Goal: Task Accomplishment & Management: Manage account settings

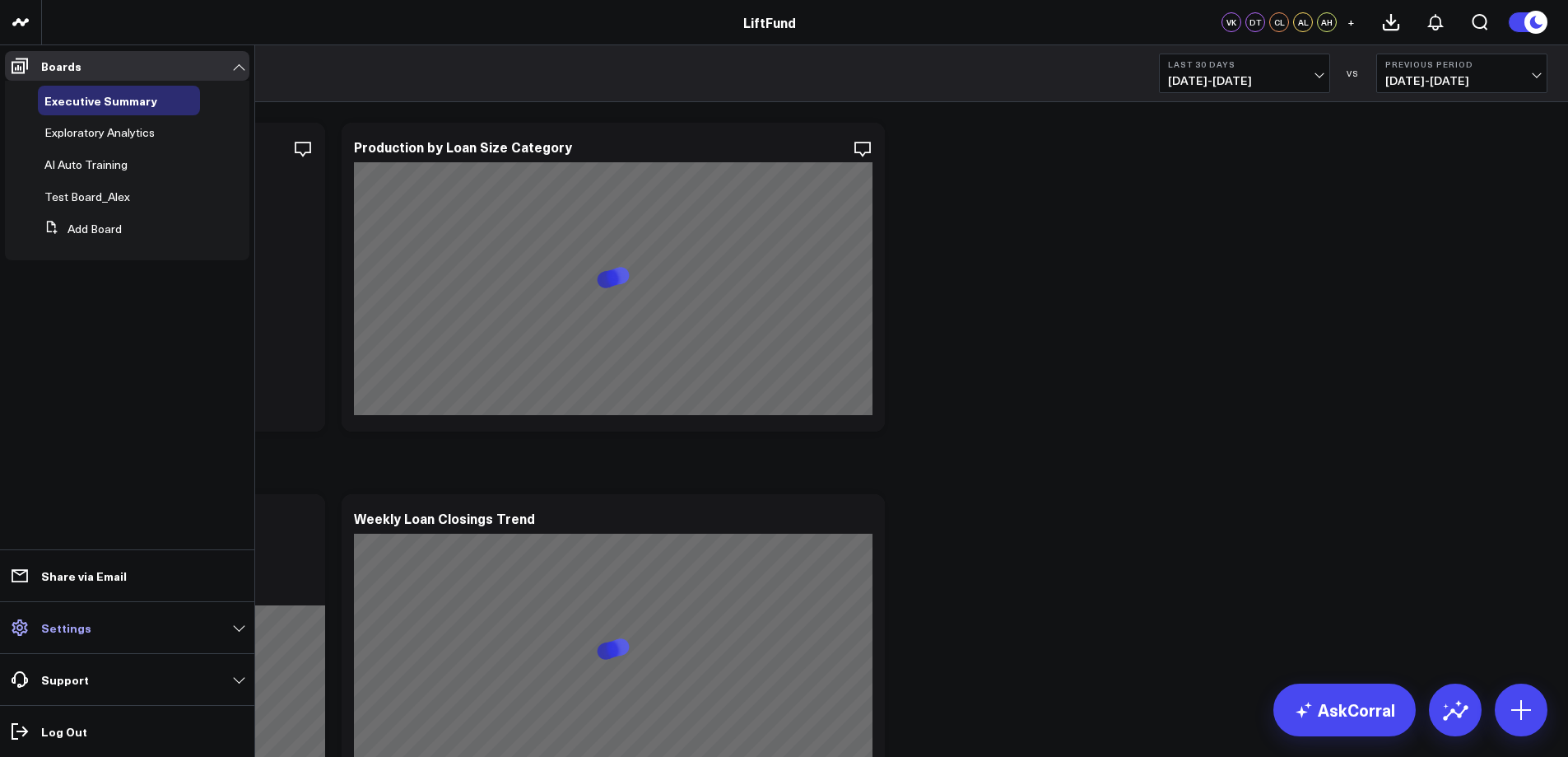
click at [77, 629] on p "Settings" at bounding box center [66, 627] width 50 height 13
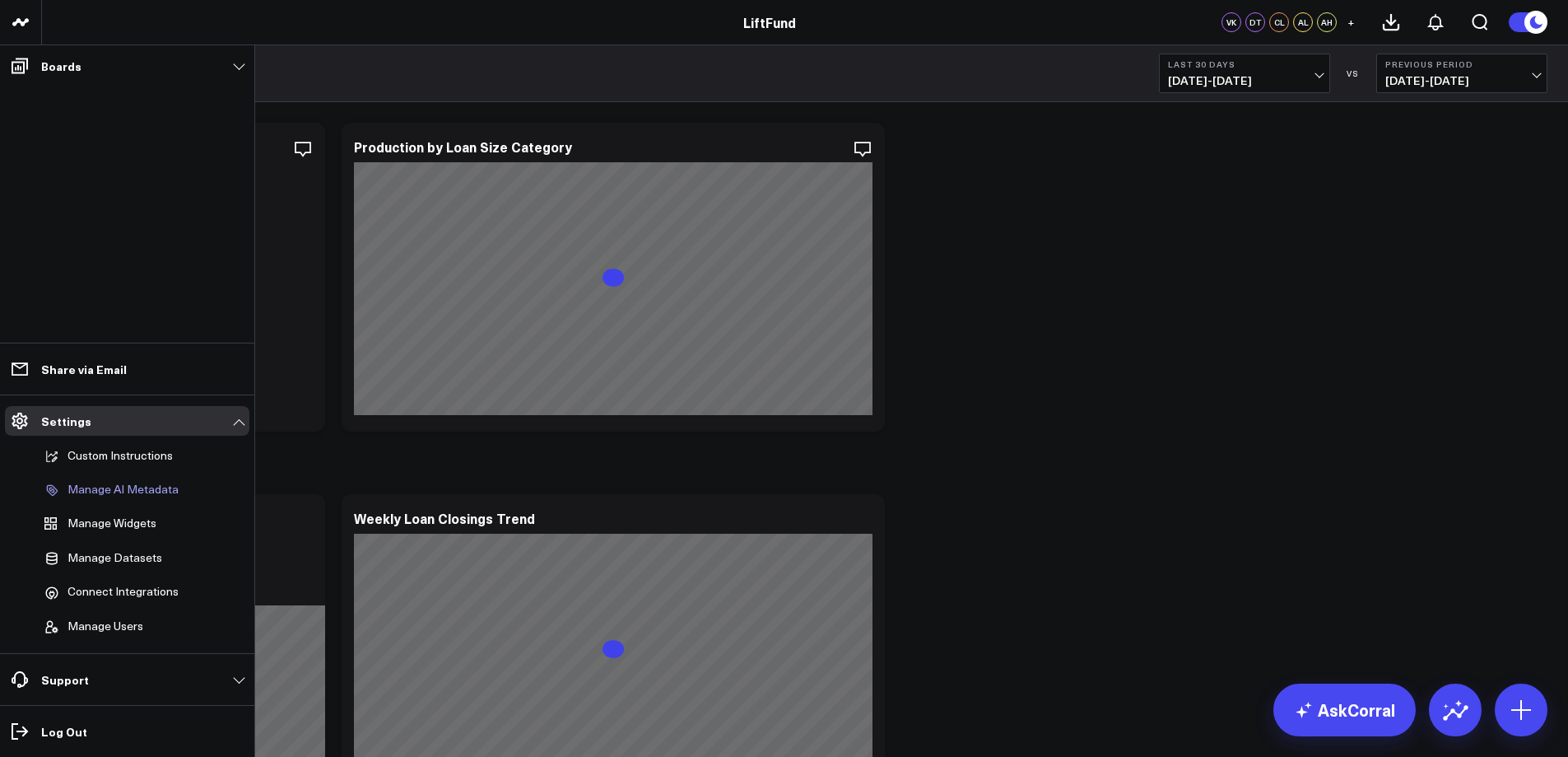
click at [115, 491] on p "Manage AI Metadata" at bounding box center [123, 490] width 111 height 15
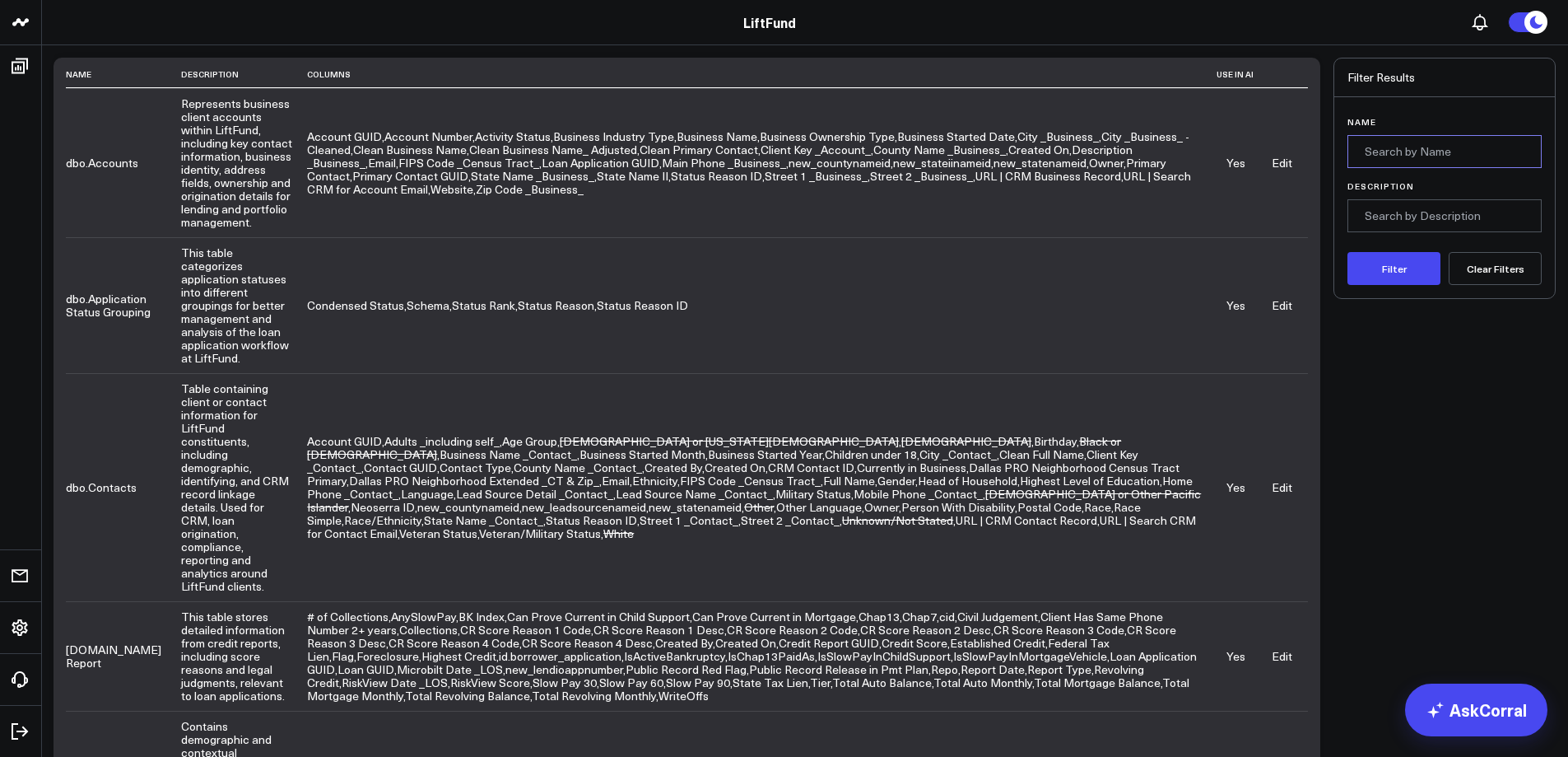
click at [1418, 147] on input "Name" at bounding box center [1444, 151] width 194 height 33
type input "application status"
click at [1347, 252] on button "Filter" at bounding box center [1394, 269] width 93 height 33
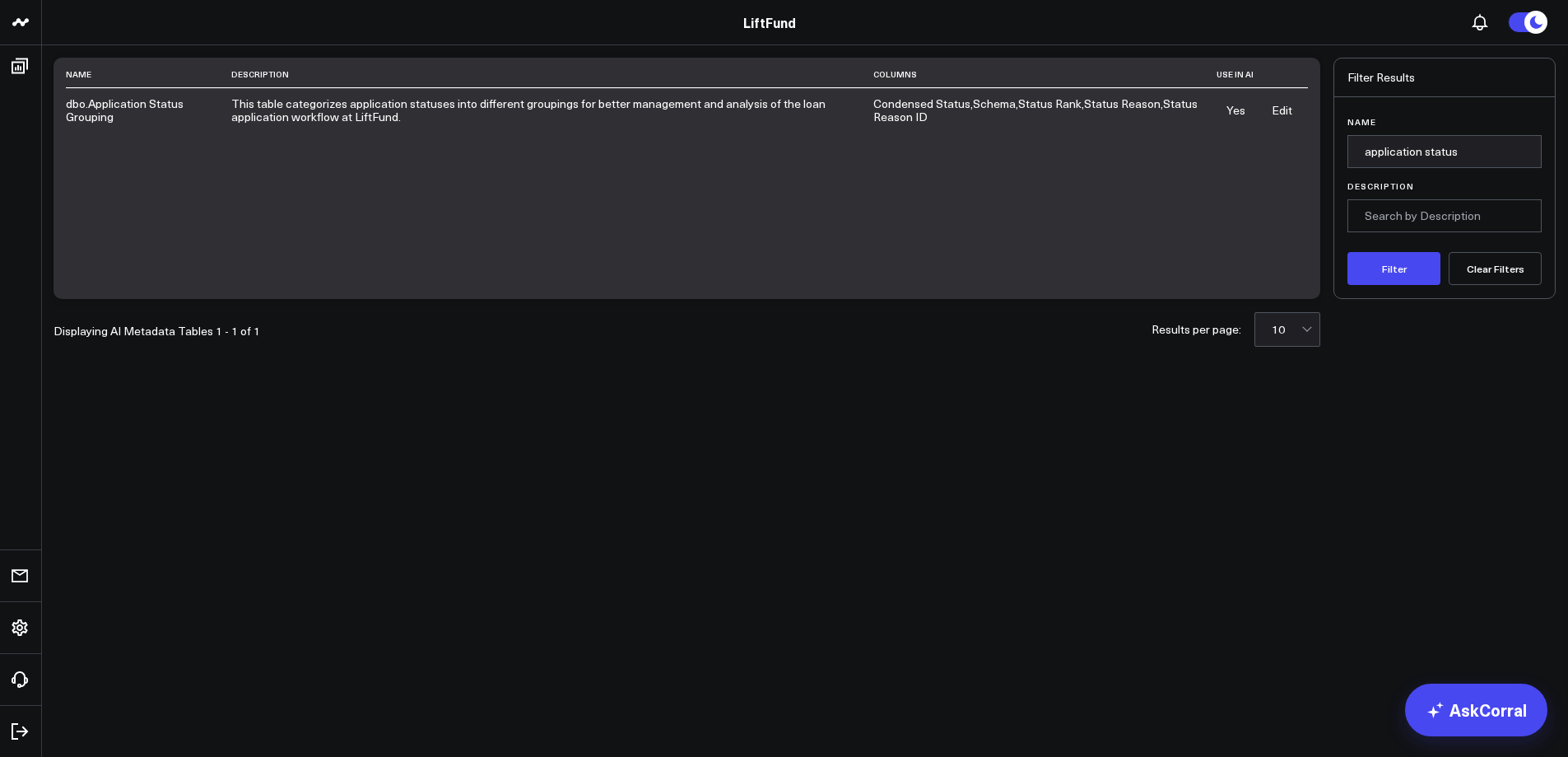
click at [1282, 114] on link "Edit" at bounding box center [1282, 109] width 21 height 16
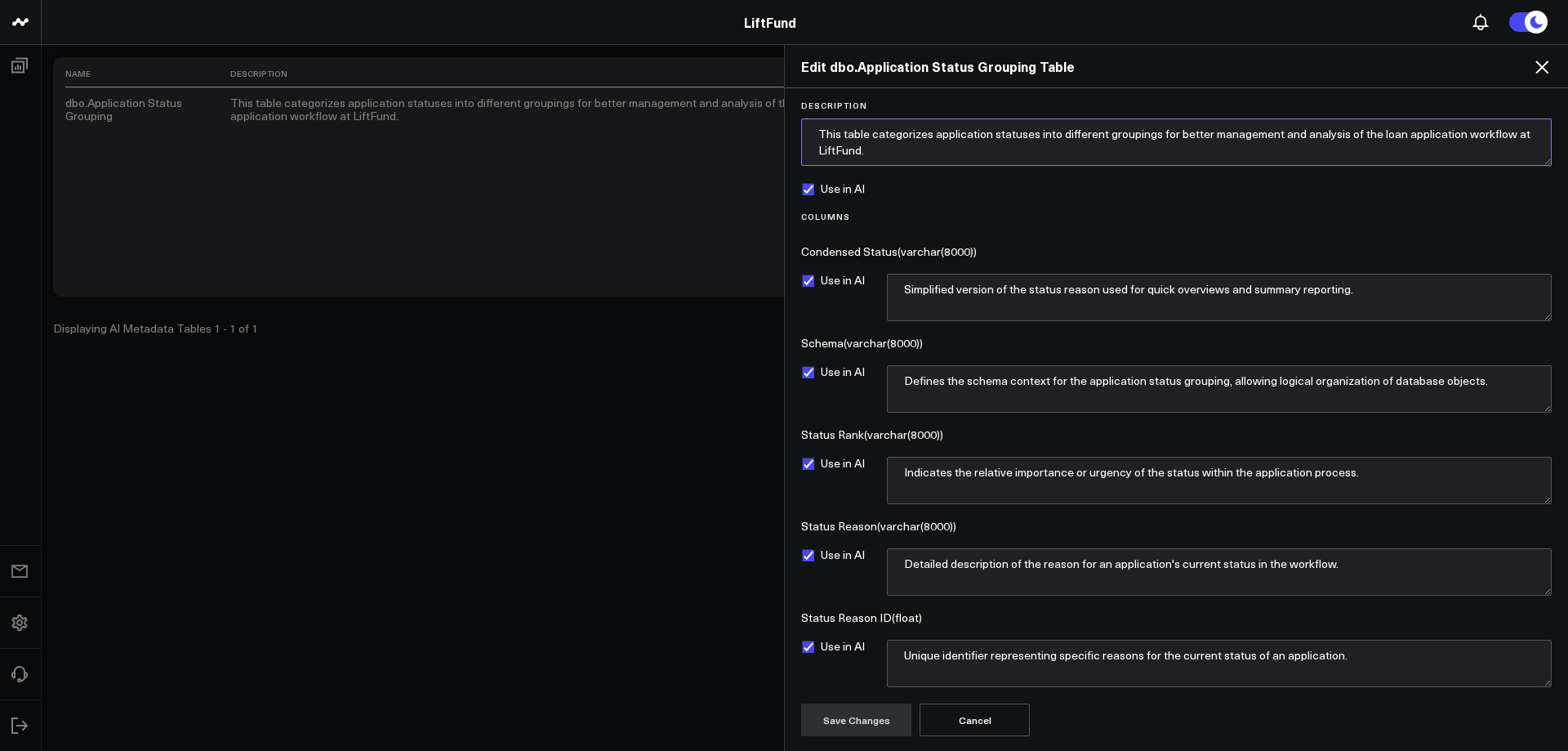
click at [998, 155] on textarea "This table categorizes application statuses into different groupings for better…" at bounding box center [1176, 142] width 751 height 48
click at [897, 145] on textarea "This table categorizes application statuses into different groupings for better…" at bounding box center [1176, 142] width 751 height 48
paste textarea "'Loan Applications'[Status Reason ID]->'Application Status Grouping'[Status Rea…"
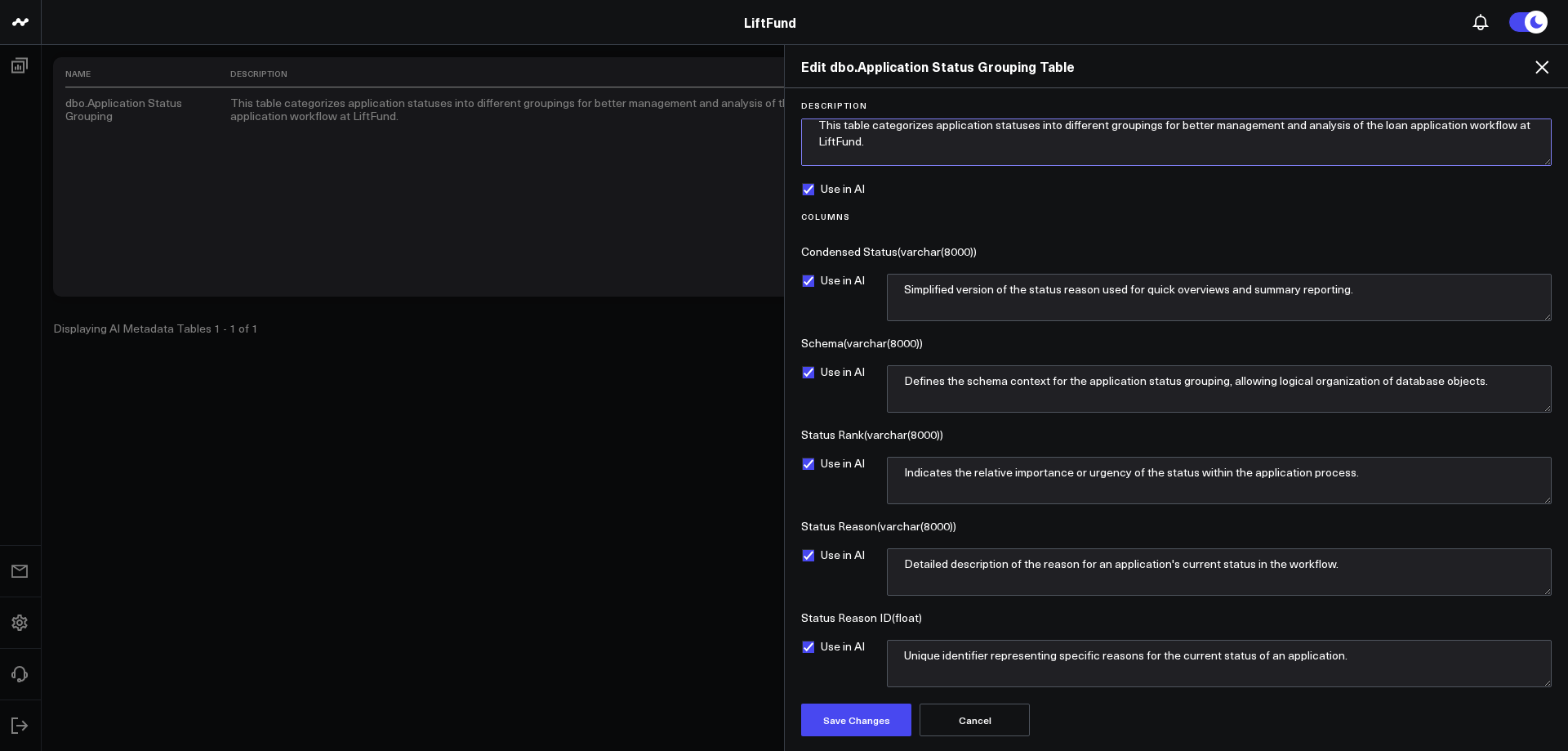
scroll to position [25, 0]
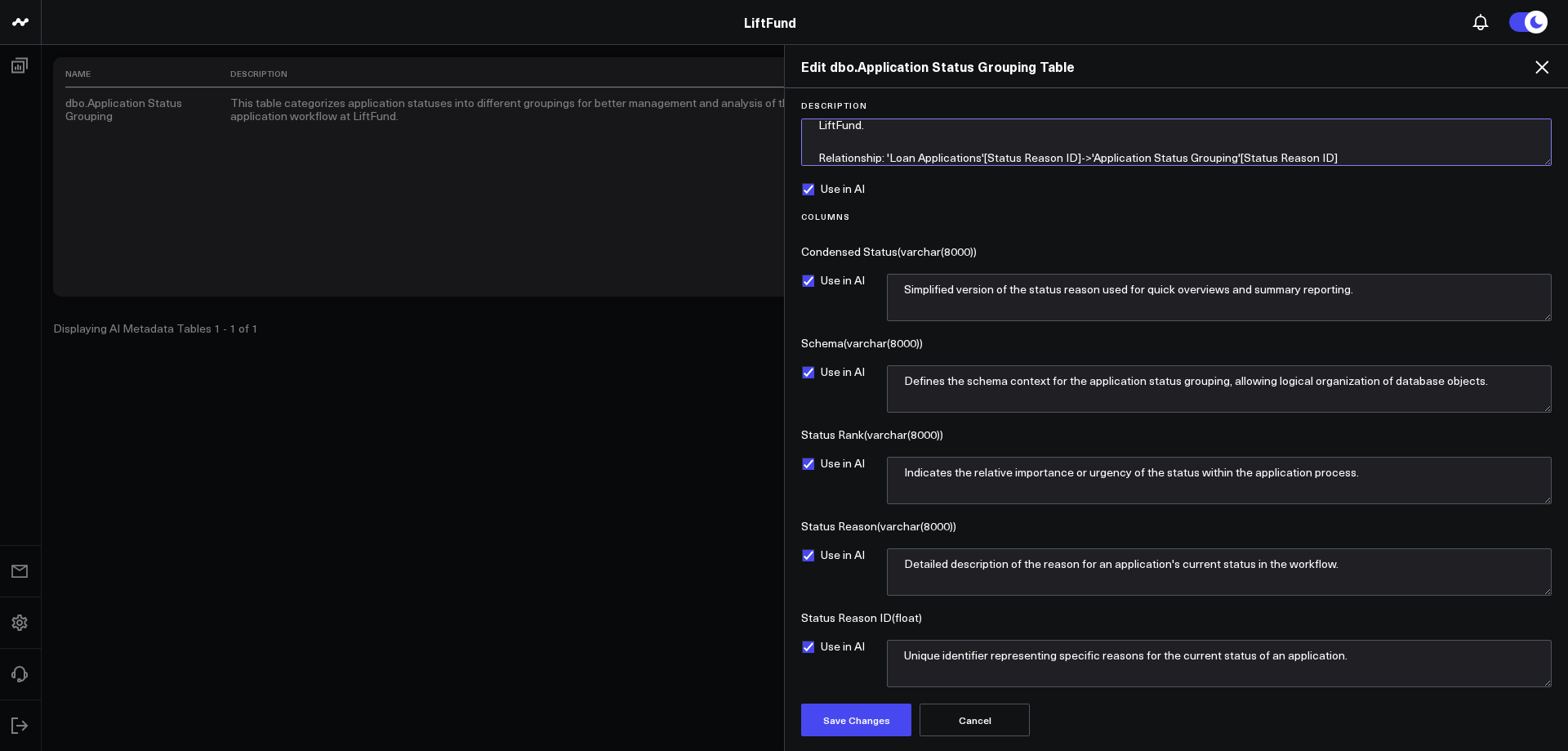
type textarea "This table categorizes application statuses into different groupings for better…"
click at [953, 200] on form "Description This table categorizes application statuses into different grouping…" at bounding box center [1176, 418] width 767 height 635
click at [883, 733] on button "Save Changes" at bounding box center [856, 720] width 110 height 33
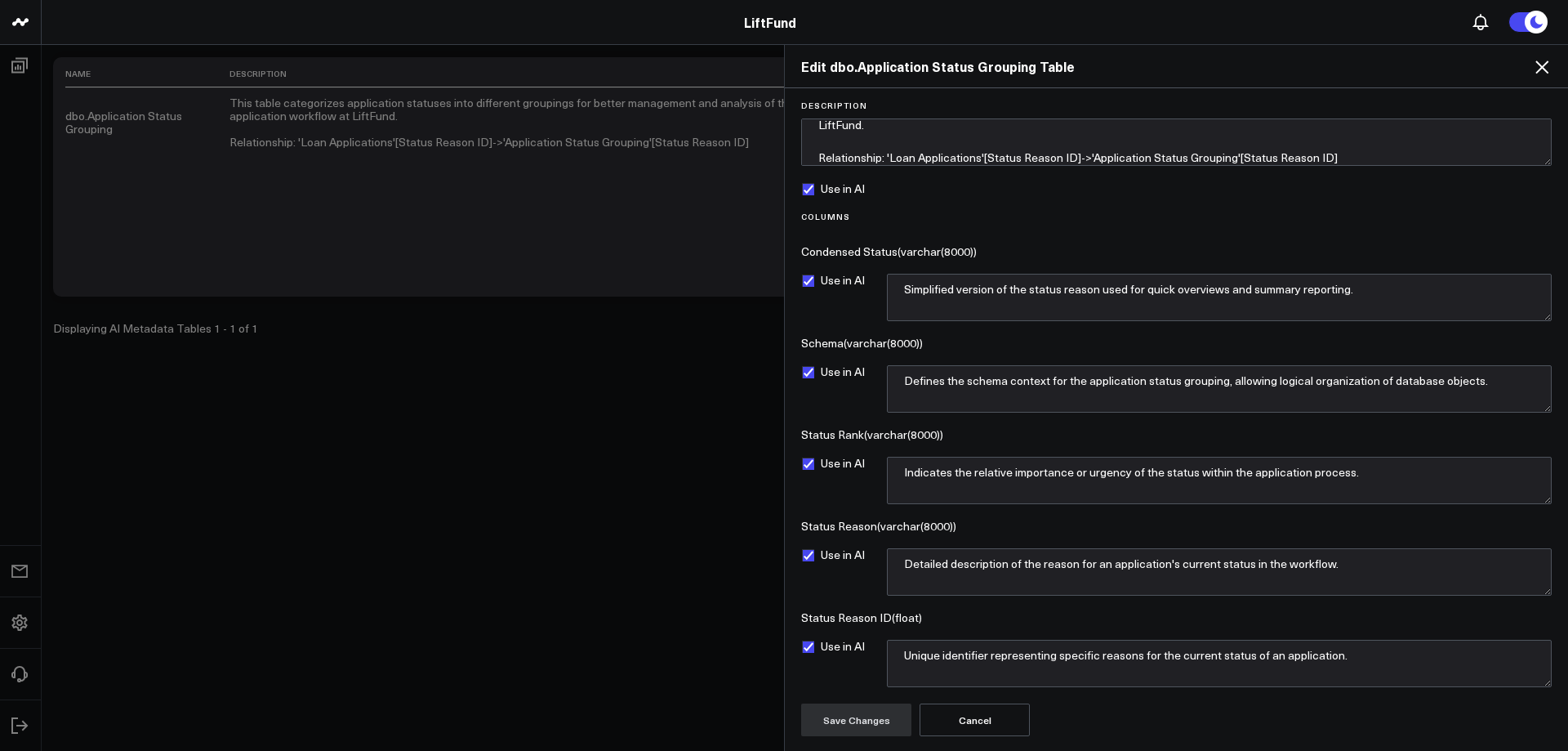
click at [1539, 69] on icon at bounding box center [1542, 67] width 20 height 20
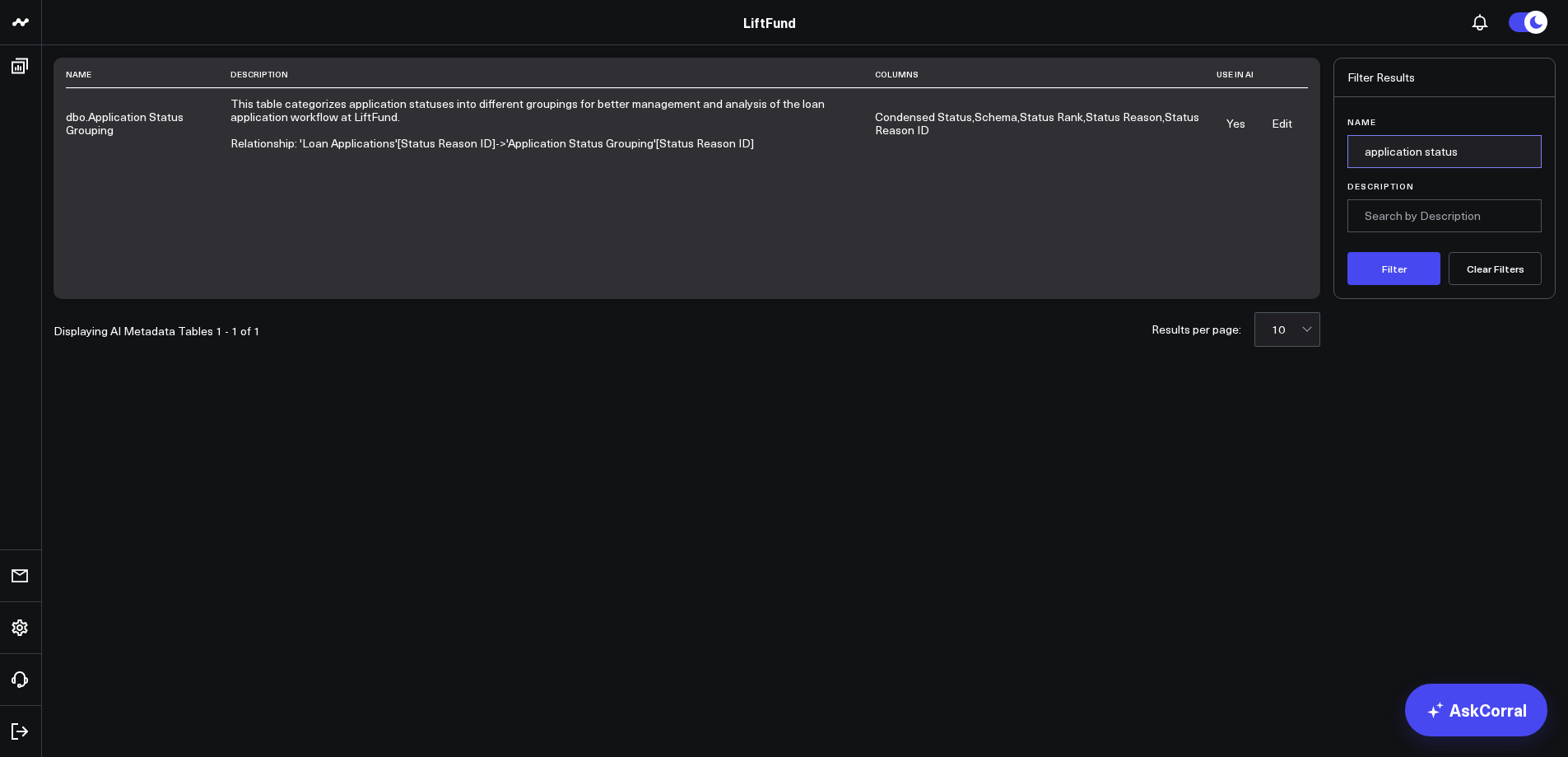
drag, startPoint x: 1468, startPoint y: 153, endPoint x: 1306, endPoint y: 150, distance: 162.0
click at [1303, 150] on div "Name Description Columns Use in AI dbo.Application Status Grouping This table c…" at bounding box center [805, 179] width 1502 height 242
type input "participant"
click at [1347, 252] on button "Filter" at bounding box center [1394, 269] width 93 height 33
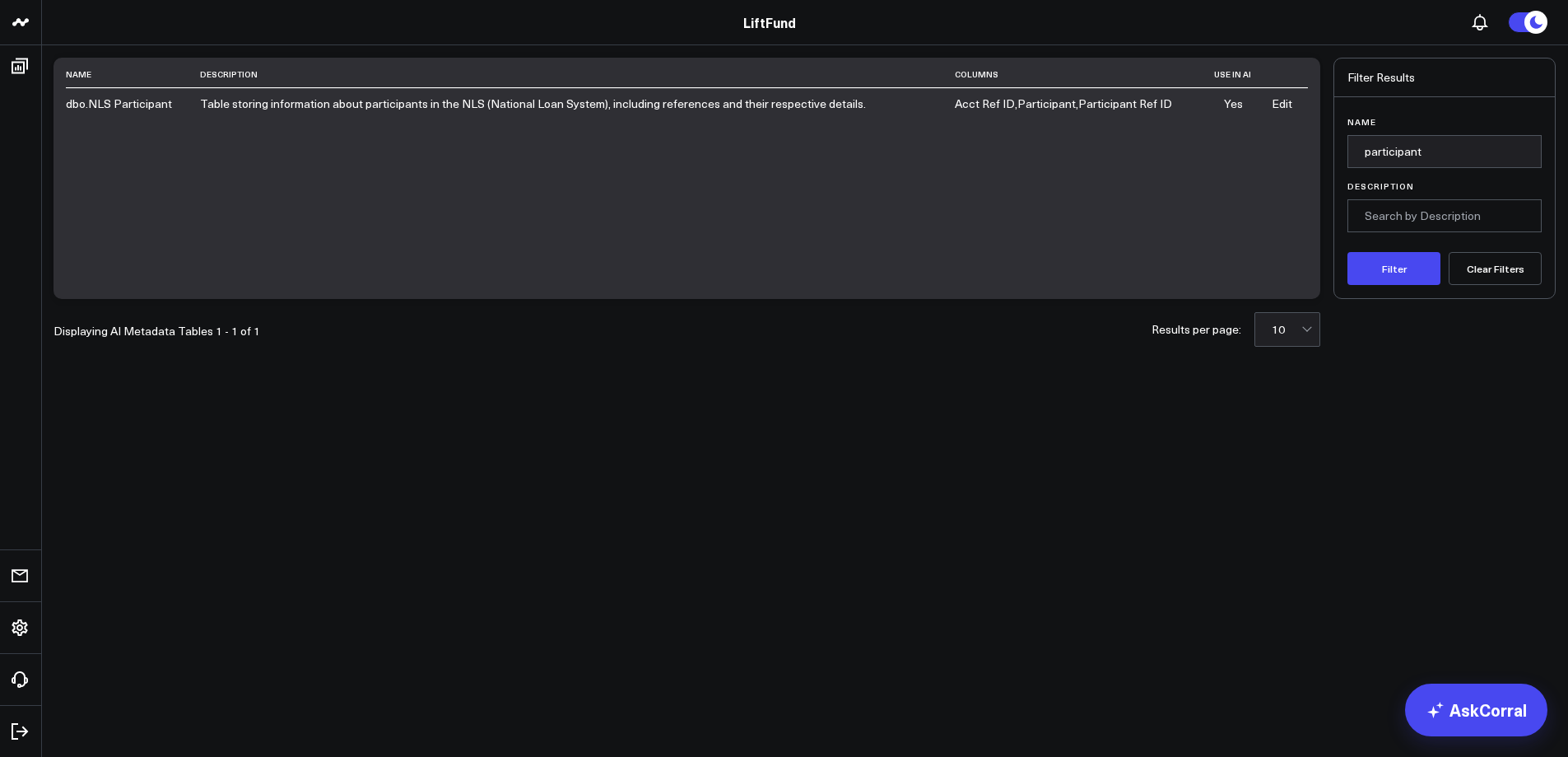
click at [1288, 100] on link "Edit" at bounding box center [1282, 103] width 21 height 16
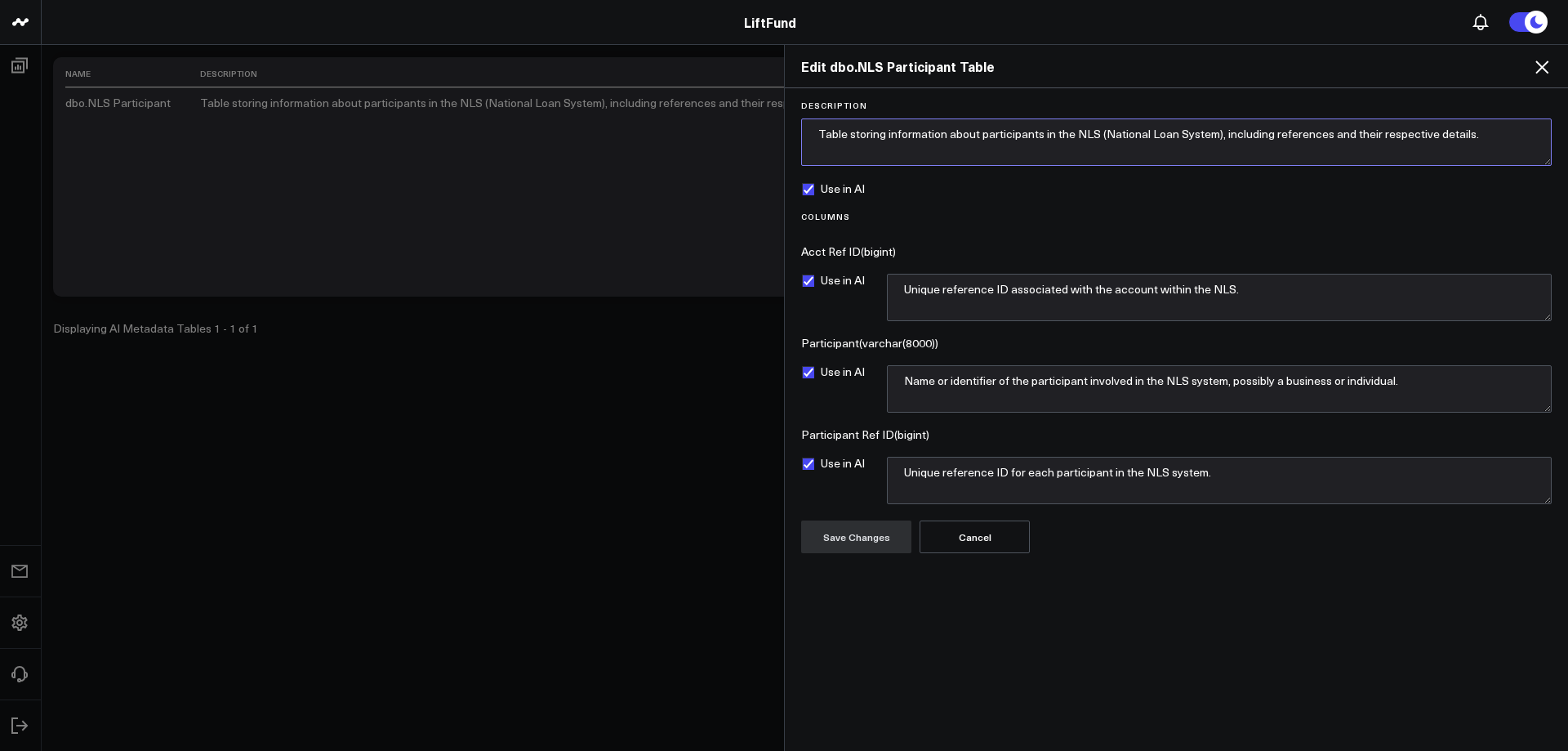
click at [941, 145] on textarea "Table storing information about participants in the NLS (National Loan System),…" at bounding box center [1176, 142] width 751 height 48
paste textarea "that translates participant reference codes for other NLS tables. Loans that ar…"
click at [1064, 133] on textarea "Table that translates participant reference codes for other NLS tables. Loans t…" at bounding box center [1176, 142] width 751 height 48
click at [1415, 135] on textarea "Table that translates participant reference codes and their associated names. T…" at bounding box center [1176, 142] width 751 height 48
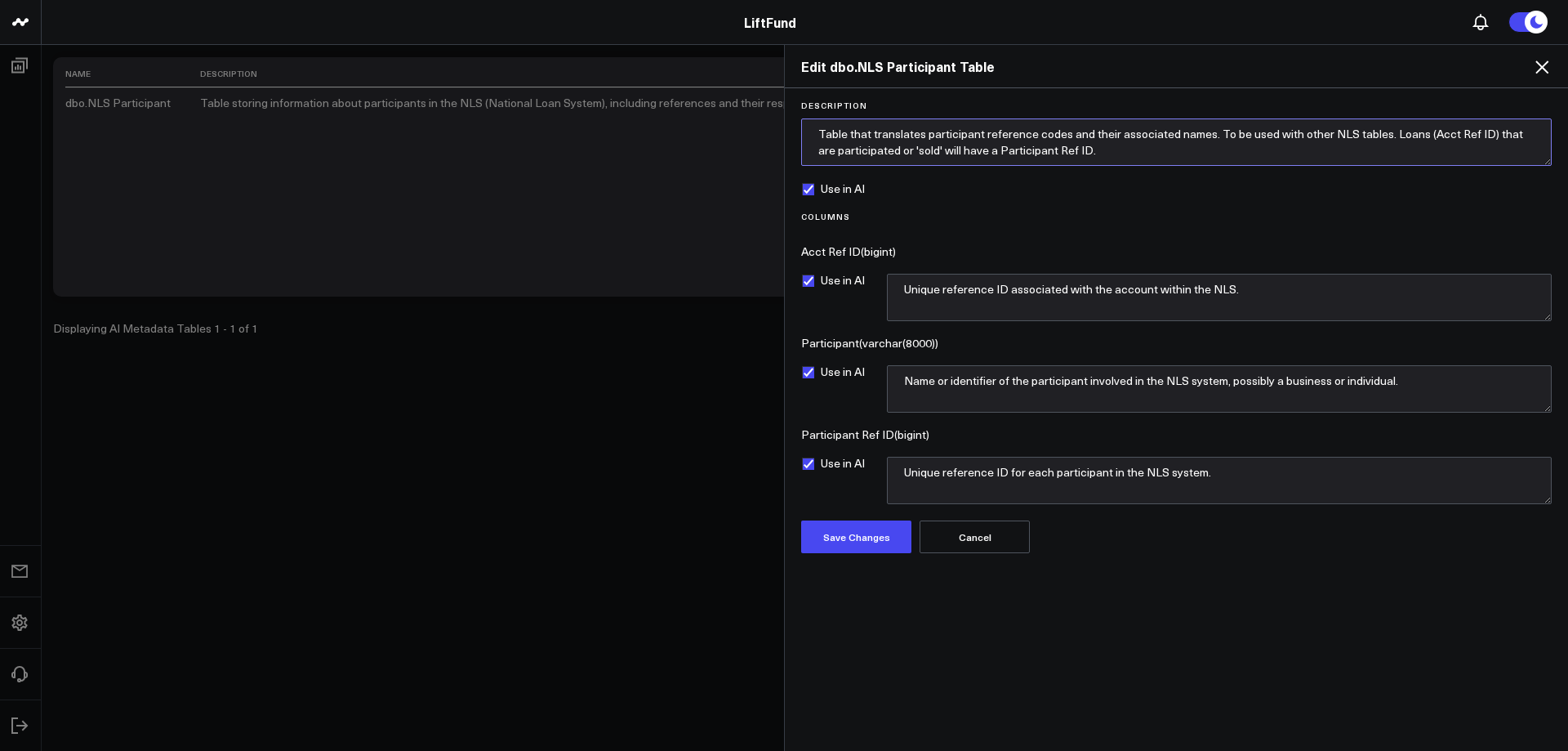
drag, startPoint x: 1114, startPoint y: 154, endPoint x: 805, endPoint y: 125, distance: 310.4
click at [805, 125] on textarea "Table that translates participant reference codes and their associated names. T…" at bounding box center [1176, 142] width 751 height 48
type textarea "Table that translates participant reference codes and their associated names. T…"
drag, startPoint x: 932, startPoint y: 287, endPoint x: 864, endPoint y: 288, distance: 68.0
click at [848, 282] on div "Use in AI Unique reference ID associated with the account within the NLS." at bounding box center [1176, 297] width 751 height 48
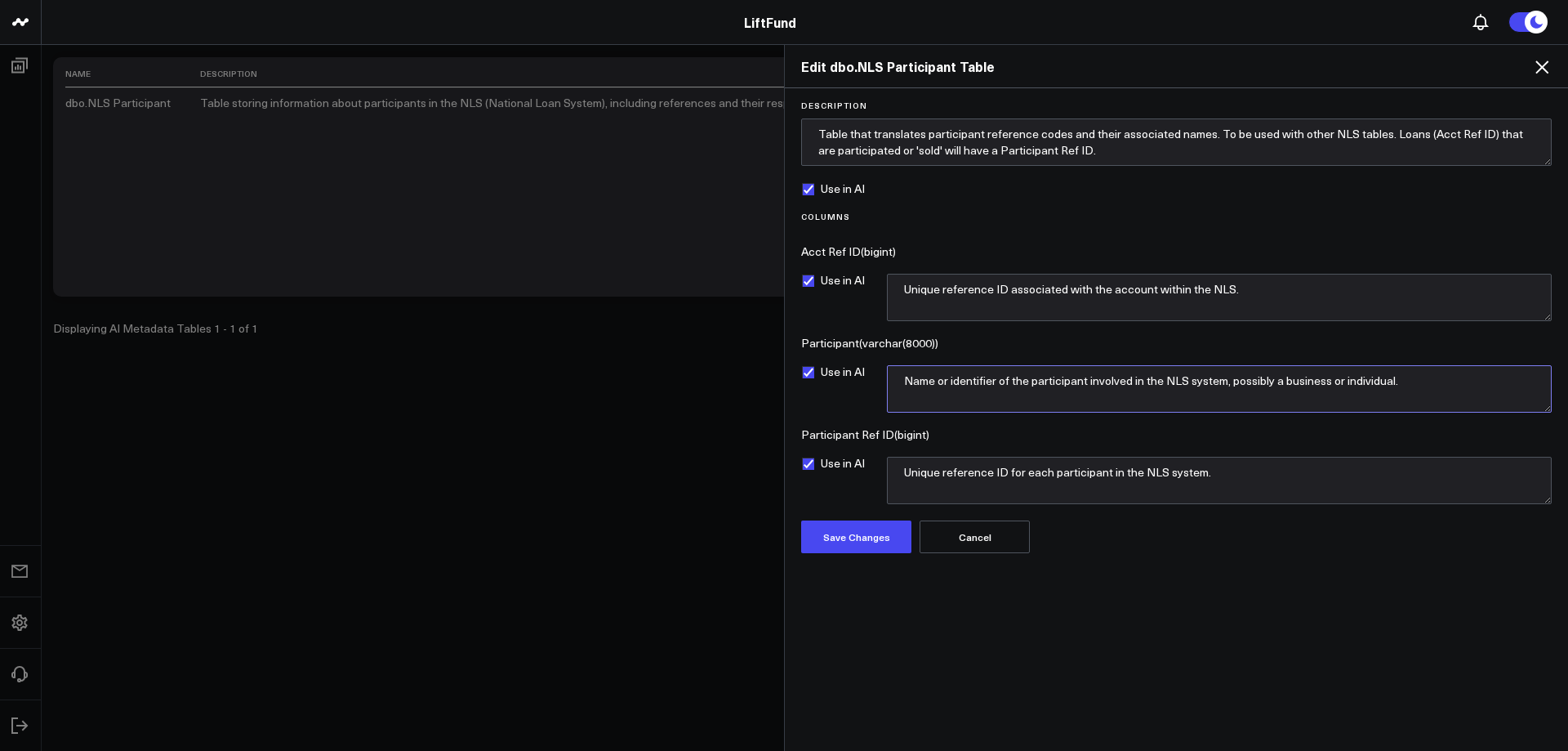
drag, startPoint x: 1375, startPoint y: 381, endPoint x: 959, endPoint y: 379, distance: 416.0
click at [753, 373] on div "Edit dbo.NLS Participant Table Description Table that translates participant re…" at bounding box center [784, 397] width 1568 height 707
drag, startPoint x: 1217, startPoint y: 472, endPoint x: 869, endPoint y: 479, distance: 348.1
click at [860, 480] on div "Use in AI Unique reference ID for each participant in the NLS system." at bounding box center [1176, 480] width 751 height 48
click at [945, 294] on textarea "Unique reference ID associated with the account within the NLS." at bounding box center [1219, 297] width 665 height 48
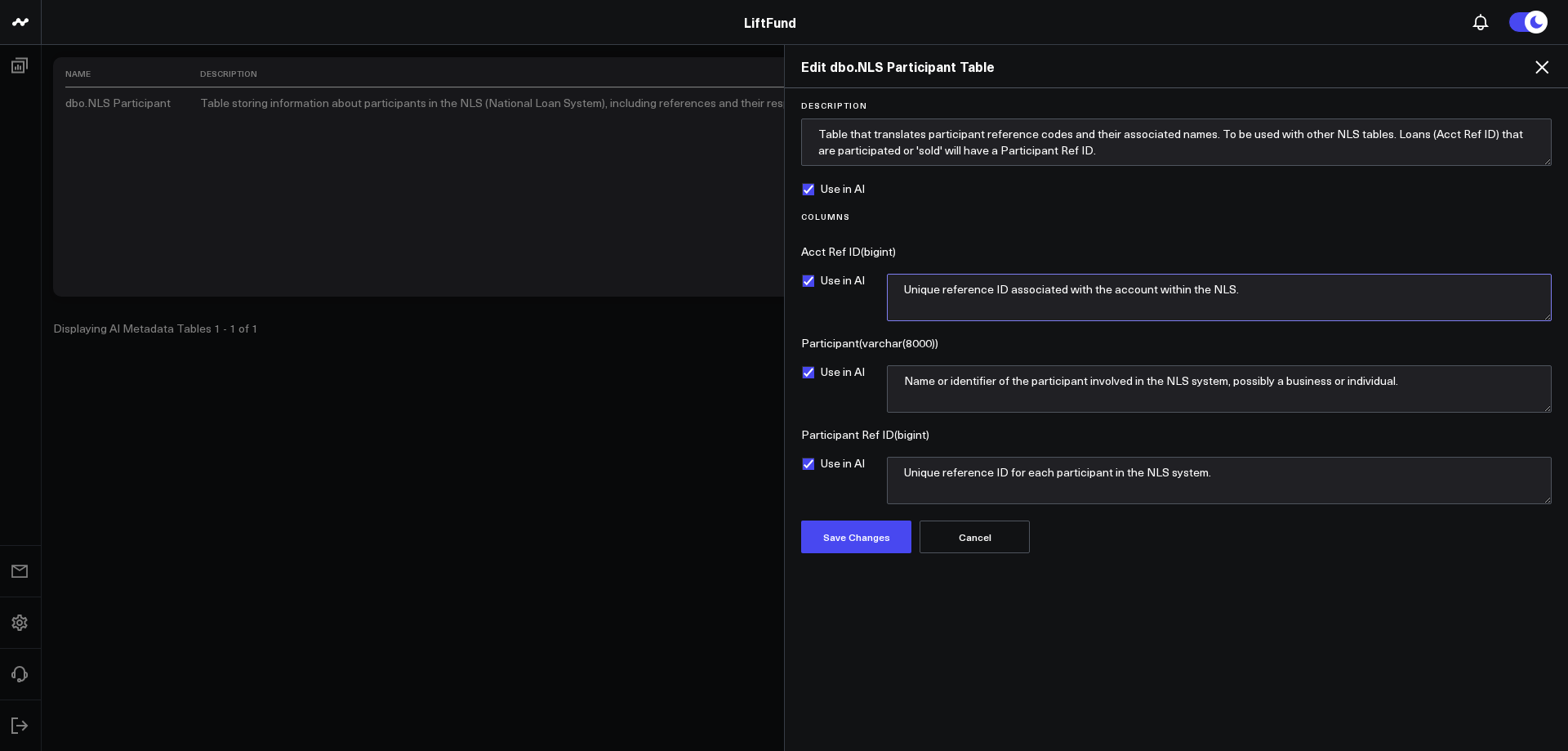
drag, startPoint x: 1274, startPoint y: 285, endPoint x: 880, endPoint y: 274, distance: 394.2
click at [880, 274] on div "Use in AI Unique reference ID associated with the account within the NLS." at bounding box center [1176, 297] width 751 height 48
drag, startPoint x: 1099, startPoint y: 287, endPoint x: 898, endPoint y: 286, distance: 201.0
click at [898, 286] on textarea "Unique ID associated to each Loan in [GEOGRAPHIC_DATA]." at bounding box center [1219, 297] width 665 height 48
type textarea "Unique ID associated to each Loan in [GEOGRAPHIC_DATA]."
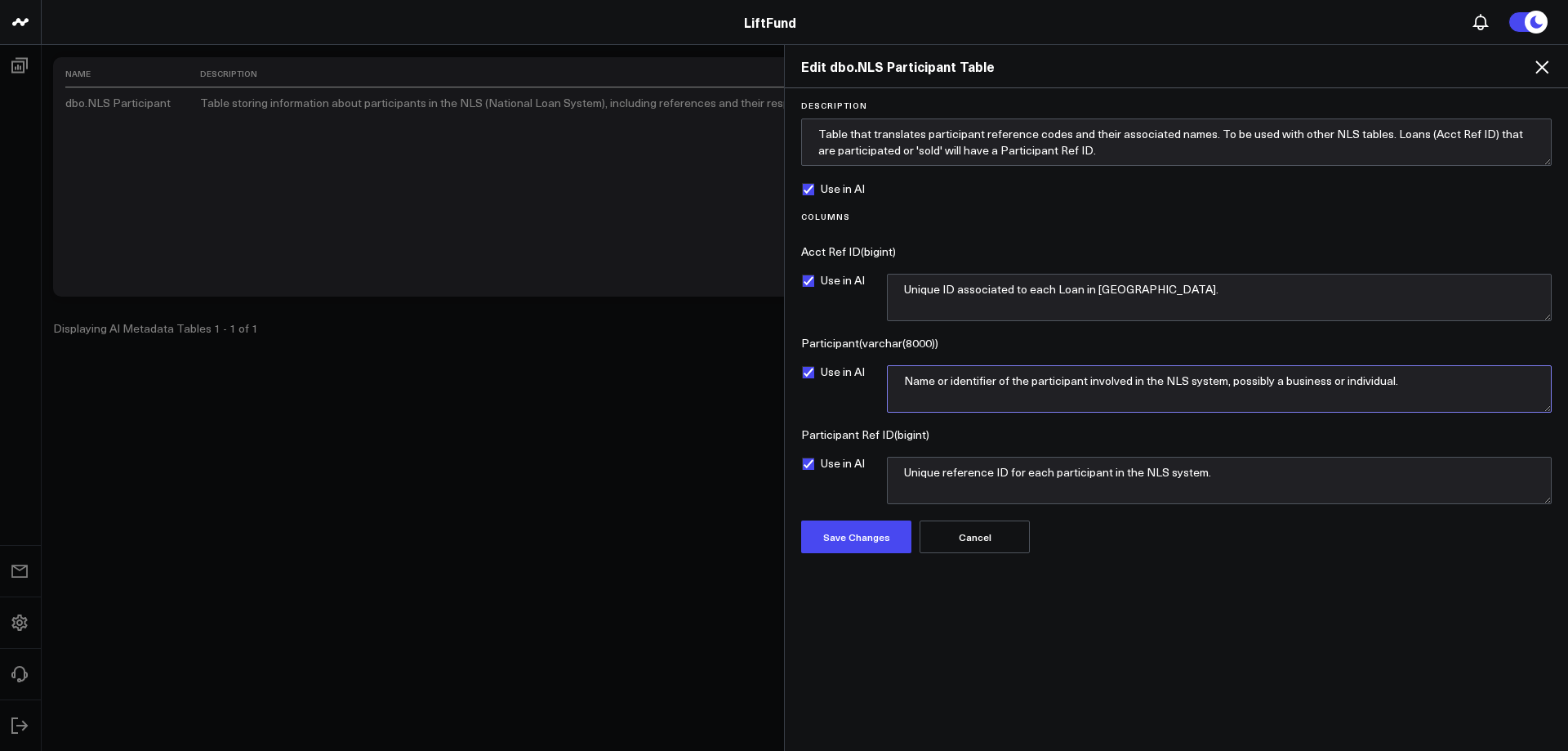
drag, startPoint x: 953, startPoint y: 382, endPoint x: 1028, endPoint y: 382, distance: 75.0
click at [1028, 382] on textarea "Name or identifier of the participant involved in the NLS system, possibly a bu…" at bounding box center [1219, 389] width 665 height 48
drag, startPoint x: 1024, startPoint y: 381, endPoint x: 1387, endPoint y: 388, distance: 363.1
click at [1386, 388] on textarea "Name of the participant involved in the NLS system, possibly a business or indi…" at bounding box center [1219, 389] width 665 height 48
type textarea "Name of the participant."
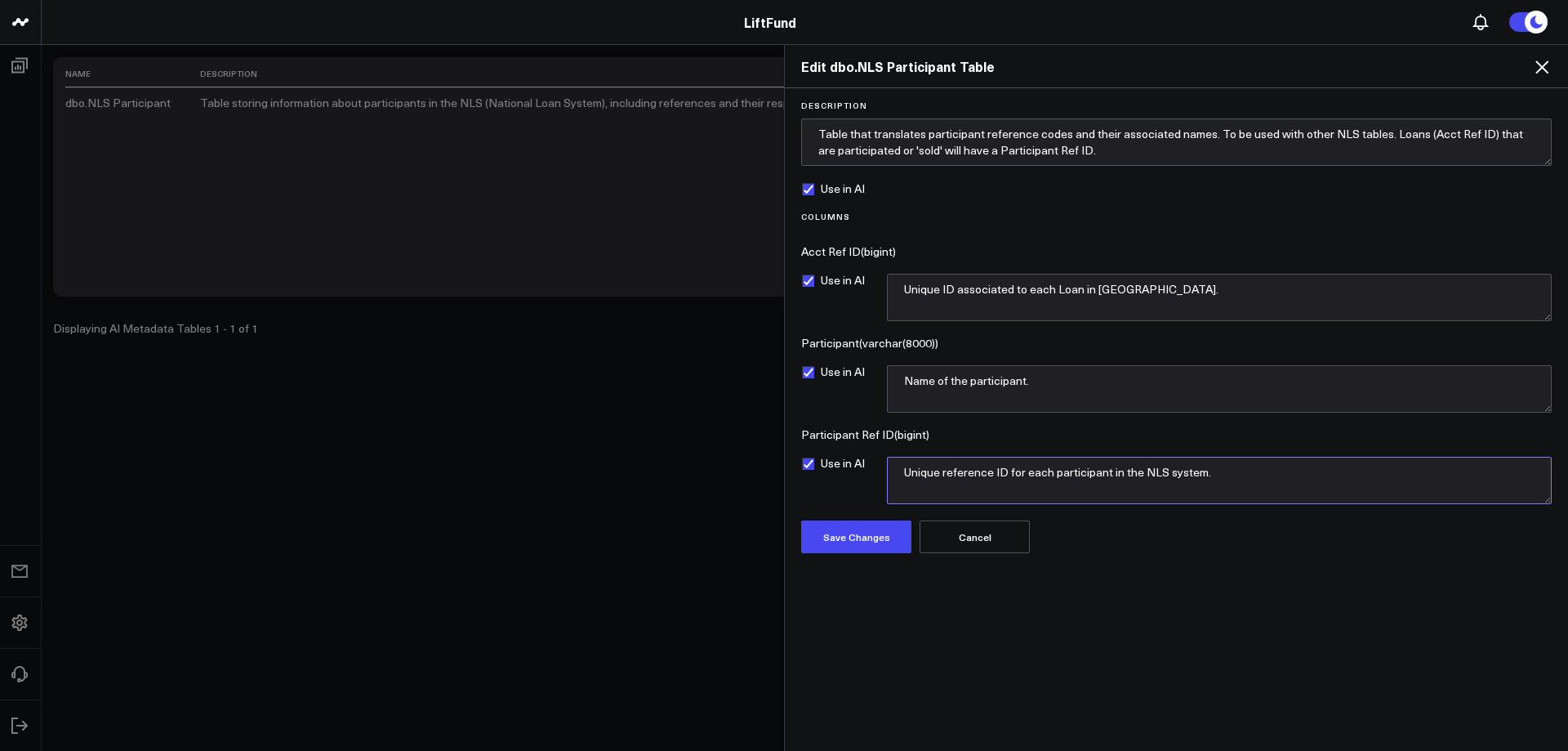
drag, startPoint x: 1226, startPoint y: 469, endPoint x: 885, endPoint y: 466, distance: 341.0
click at [885, 466] on div "Use in AI Unique reference ID for each participant in the NLS system." at bounding box center [1176, 480] width 751 height 48
type textarea "ID associated to each participant. Loans that have been sold will havea"
click at [1173, 147] on textarea "Table that translates participant reference codes and their associated names. T…" at bounding box center [1176, 142] width 751 height 48
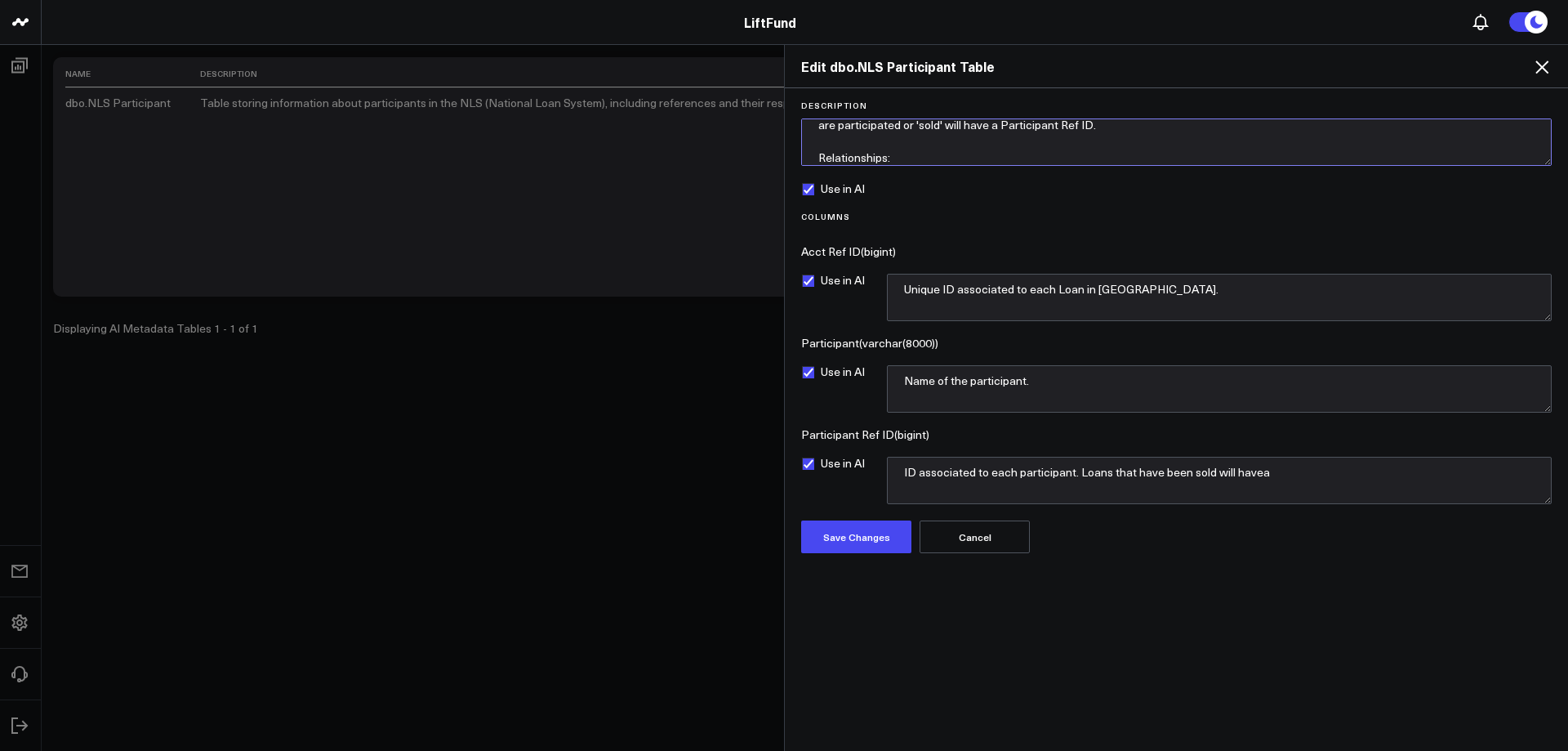
scroll to position [42, 0]
paste textarea "'Daily Trial Balance'[New Participant ID]->'Participant'[Participant Ref ID]"
paste textarea "'Loan Transaction History'[Participant]->'Participant'[Participant Ref ID]"
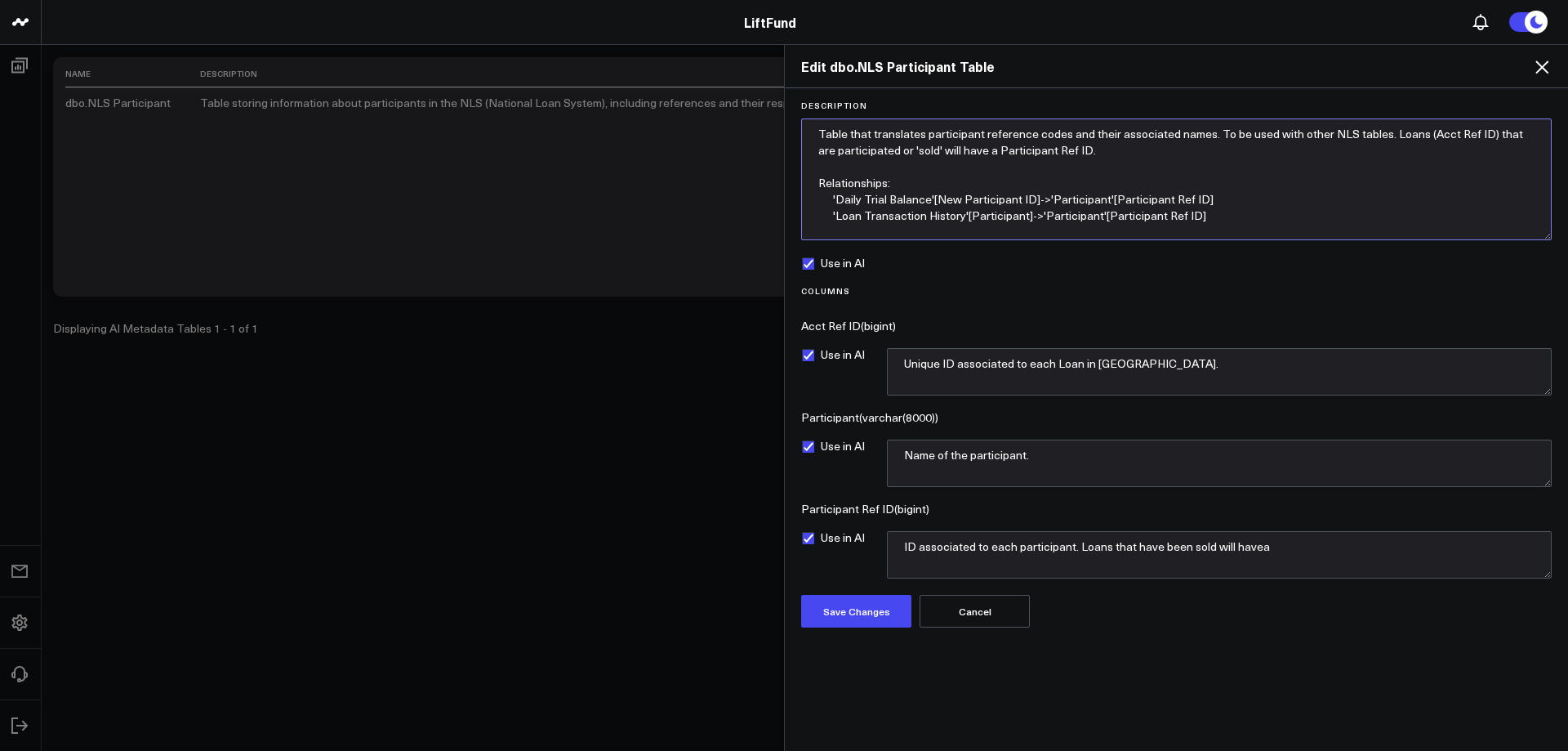
scroll to position [7, 0]
drag, startPoint x: 1544, startPoint y: 158, endPoint x: 1535, endPoint y: 233, distance: 75.5
click at [1535, 233] on textarea "Table that translates participant reference codes and their associated names. T…" at bounding box center [1176, 179] width 751 height 121
type textarea "Table that translates participant reference codes and their associated names. T…"
drag, startPoint x: 989, startPoint y: 544, endPoint x: 1015, endPoint y: 545, distance: 26.0
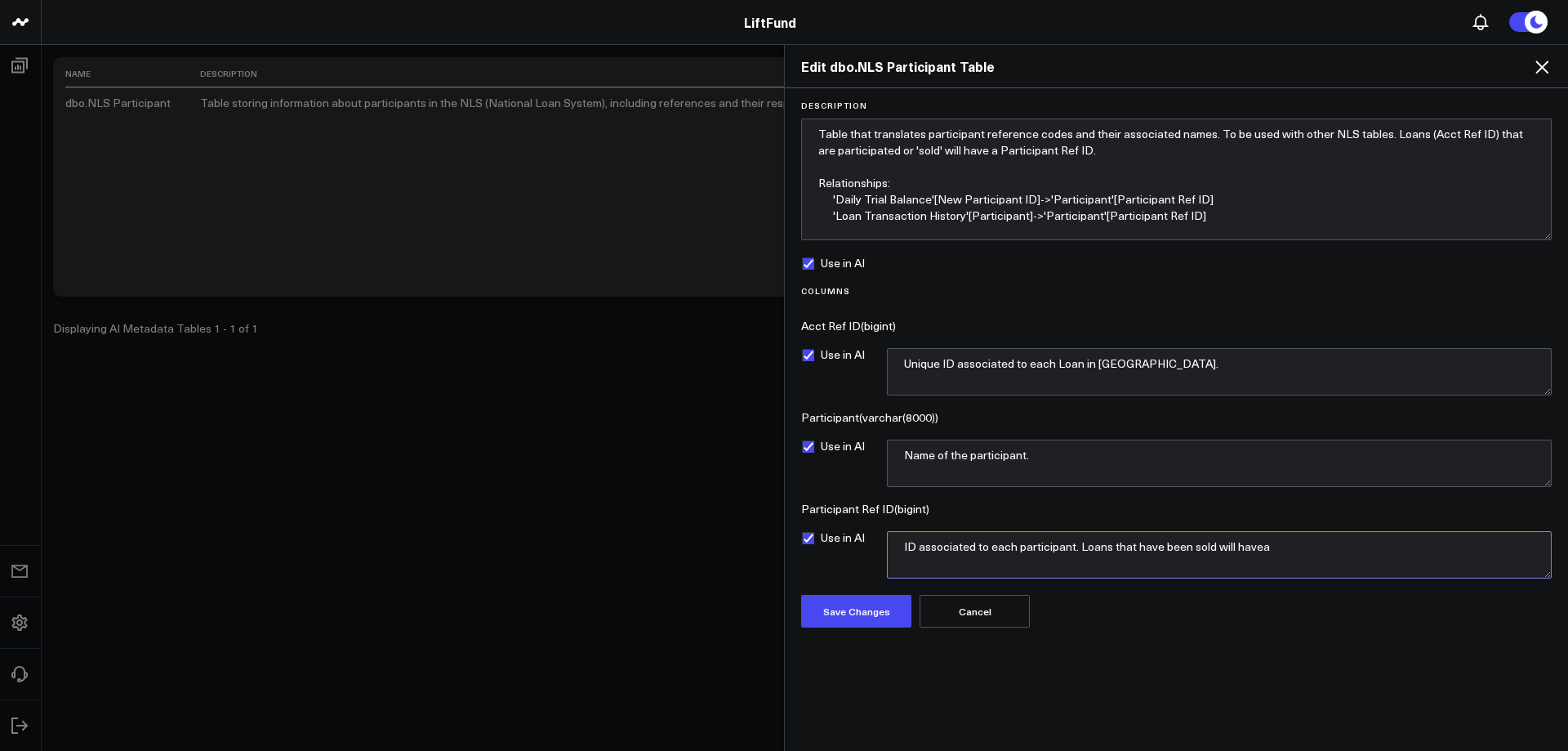
click at [1015, 545] on textarea "ID associated to each participant. Loans that have been sold will havea" at bounding box center [1219, 555] width 665 height 48
click at [1237, 546] on textarea "ID associated to a participant. Loans that have been sold will havea" at bounding box center [1219, 555] width 665 height 48
click at [1299, 548] on textarea "ID associated to a participant. Loans that have been sold will have a" at bounding box center [1219, 555] width 665 height 48
type textarea "ID associated to a participant. Loans that have been sold will have a correspon…"
click at [1026, 452] on textarea "Name of the participant." at bounding box center [1219, 463] width 665 height 48
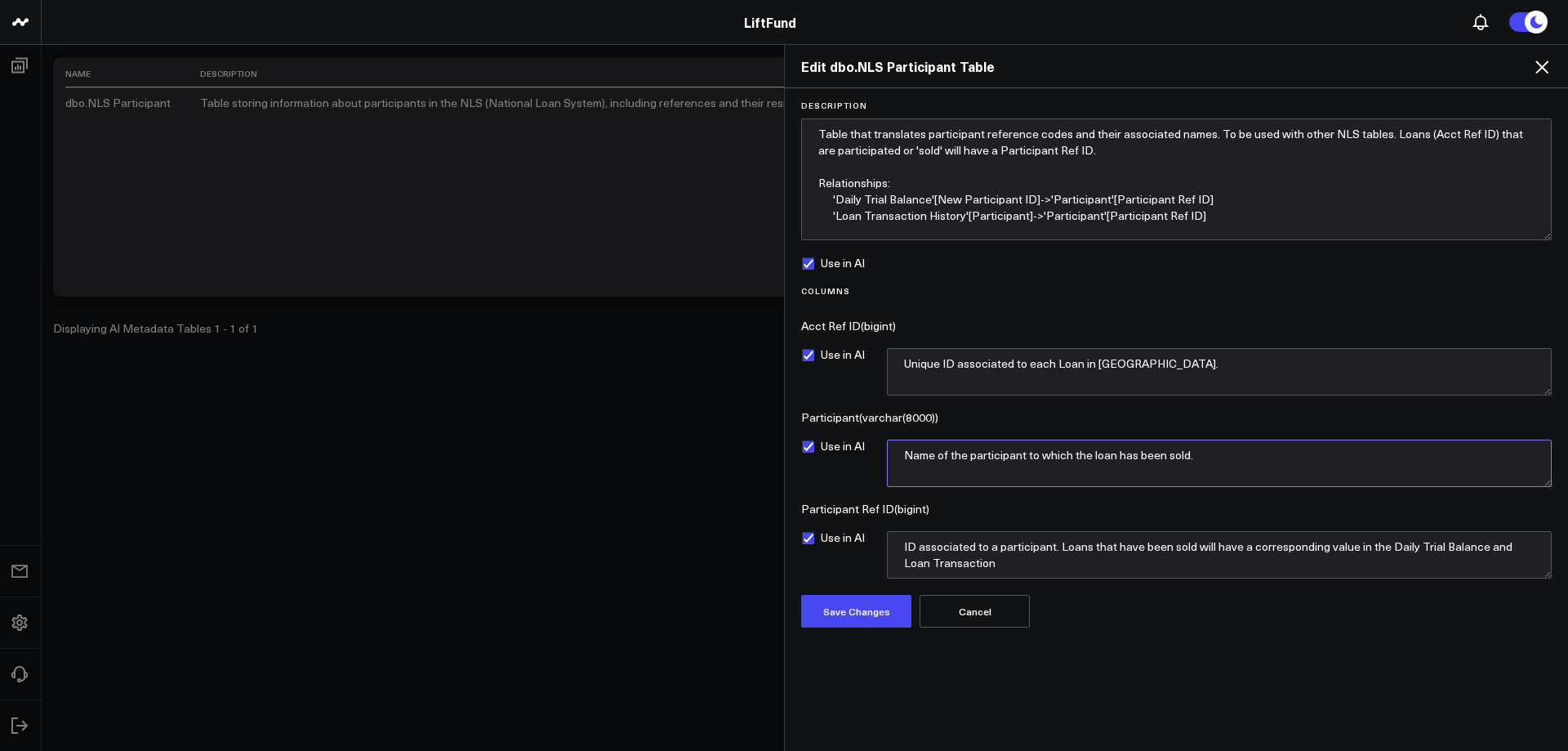
click at [1025, 456] on textarea "Name of the participant to which the loan has been sold." at bounding box center [1219, 463] width 665 height 48
type textarea "Name of the participant (an entity or organization) to which the loan has been …"
click at [1327, 544] on textarea "ID associated to a participant. Loans that have been sold will have a correspon…" at bounding box center [1219, 555] width 665 height 48
click at [1122, 567] on textarea "ID associated to a participant. Loans that have been sold will have a correspon…" at bounding box center [1219, 555] width 665 height 48
type textarea "ID associated to a participant. Loans that have been sold will have a correspon…"
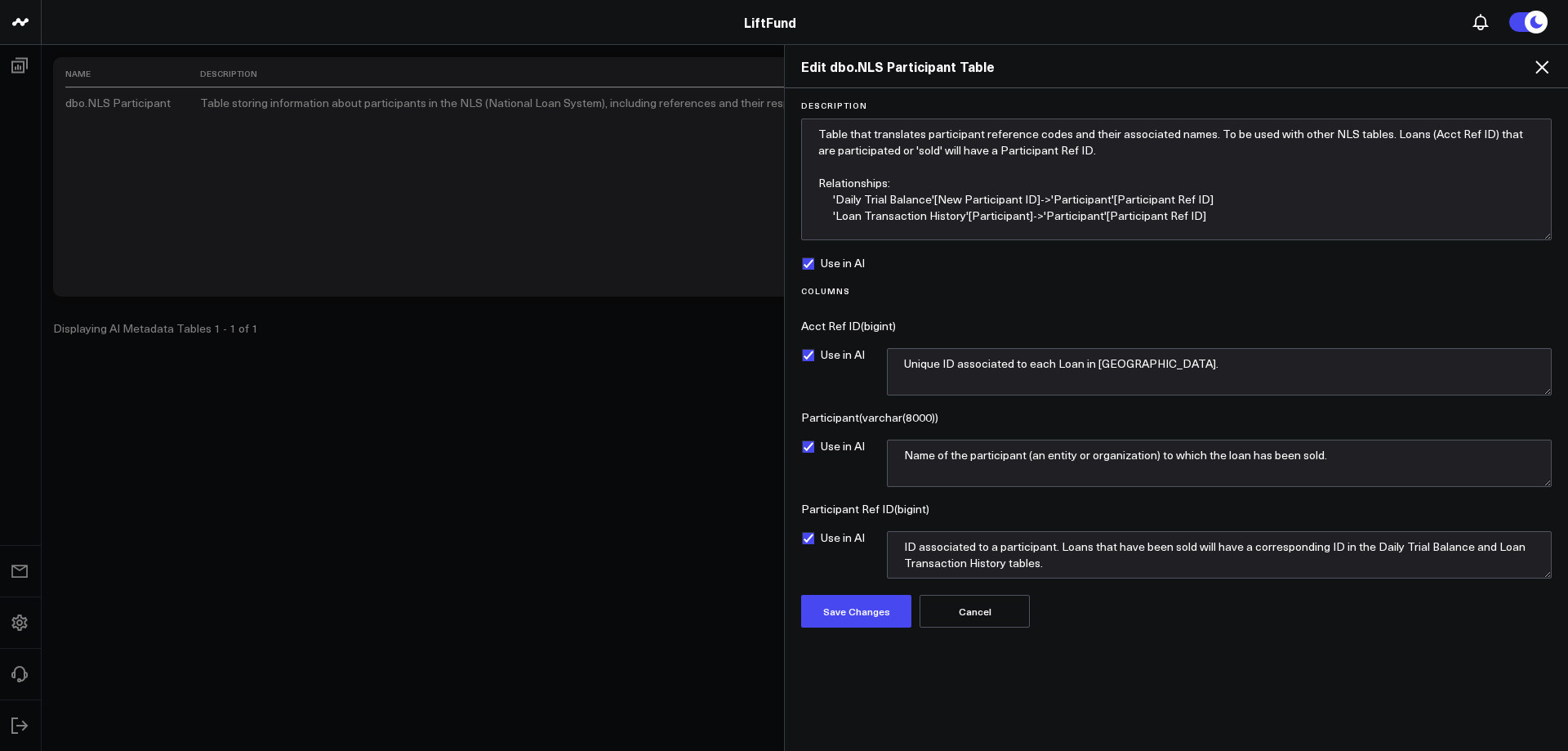
click at [1187, 656] on div "Description Table that translates participant reference codes and their associa…" at bounding box center [1176, 419] width 783 height 663
drag, startPoint x: 1005, startPoint y: 364, endPoint x: 921, endPoint y: 369, distance: 84.1
click at [895, 365] on textarea "Unique ID associated to each Loan in [GEOGRAPHIC_DATA]." at bounding box center [1219, 372] width 665 height 48
click at [1159, 458] on textarea "Name of the participant (an entity or organization) to which the loan has been …" at bounding box center [1219, 463] width 665 height 48
click at [1219, 556] on textarea "ID associated to a participant. Loans that have been sold will have a correspon…" at bounding box center [1219, 555] width 665 height 48
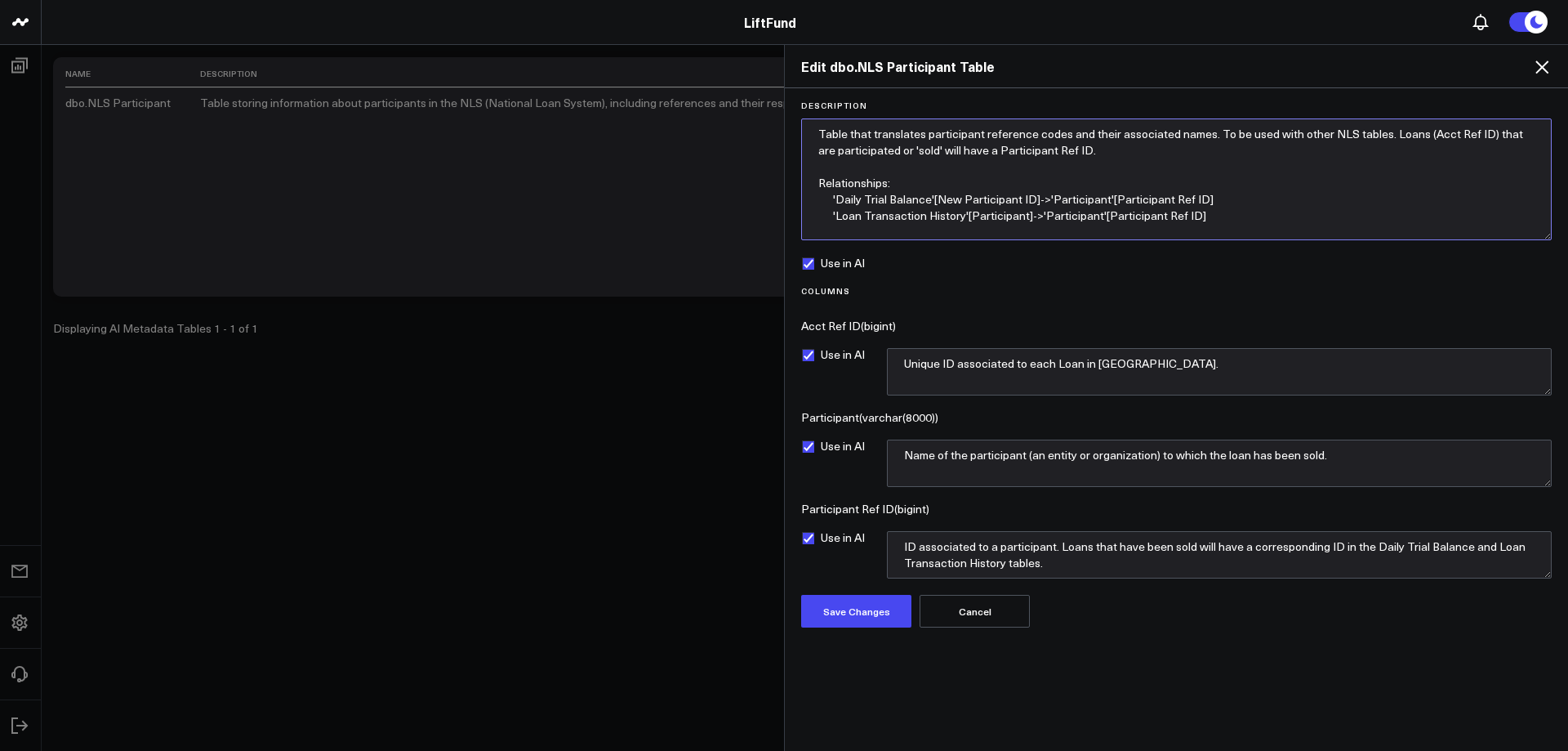
click at [1099, 229] on textarea "Table that translates participant reference codes and their associated names. T…" at bounding box center [1176, 179] width 751 height 121
type textarea "Table that translates participant reference codes and their associated names. T…"
click at [883, 603] on button "Save Changes" at bounding box center [856, 611] width 110 height 33
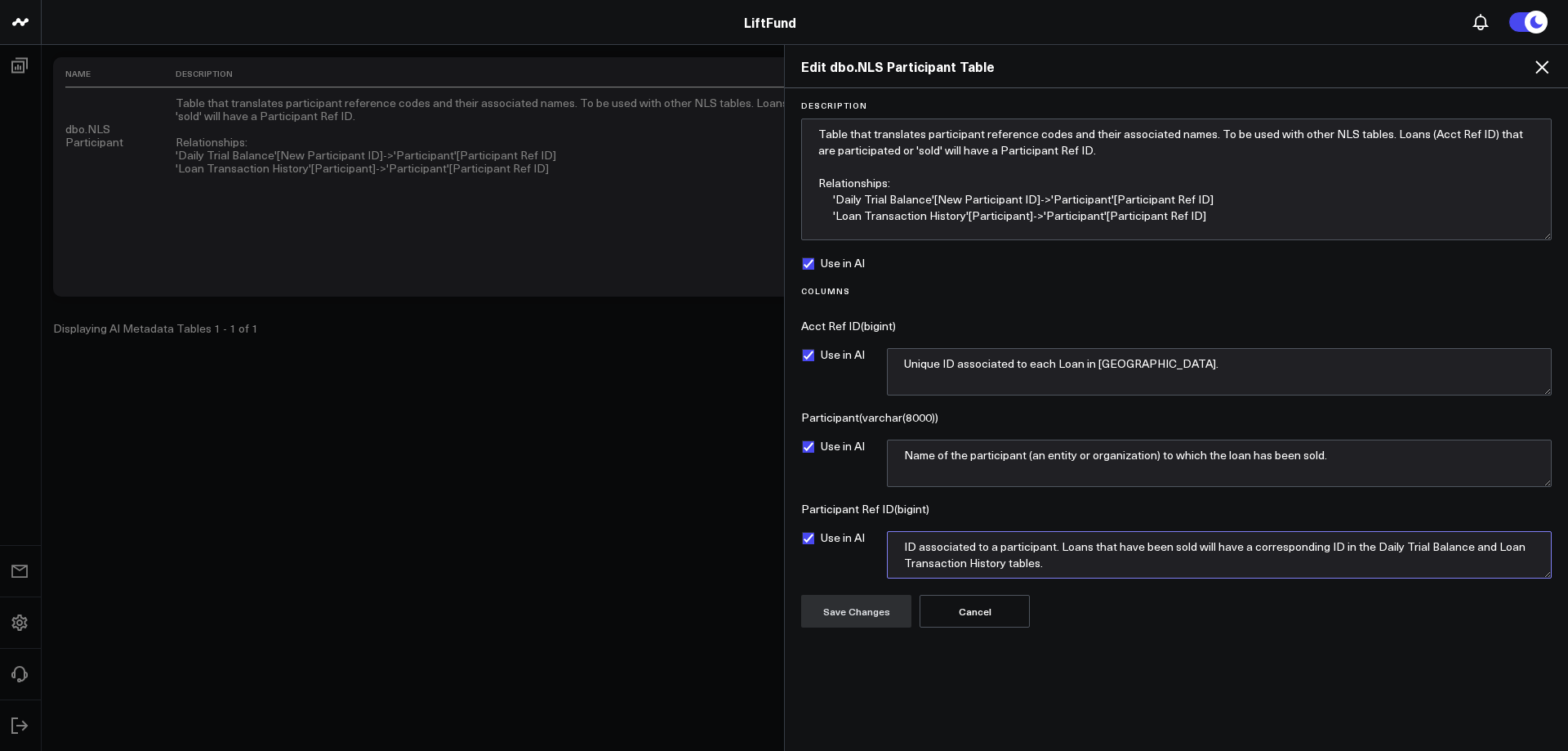
click at [1051, 567] on textarea "ID associated to a participant. Loans that have been sold will have a correspon…" at bounding box center [1219, 555] width 665 height 48
click at [1154, 563] on textarea "ID associated to a participant. Loans that have been sold will have a correspon…" at bounding box center [1219, 555] width 665 height 48
drag, startPoint x: 1049, startPoint y: 563, endPoint x: 1511, endPoint y: 562, distance: 462.0
click at [1511, 561] on textarea "ID associated to a participant. Loans that have been sold will have a correspon…" at bounding box center [1219, 555] width 665 height 48
click at [1038, 572] on textarea "ID associated to a participant. Loans that have been sold will have a correspon…" at bounding box center [1219, 555] width 665 height 48
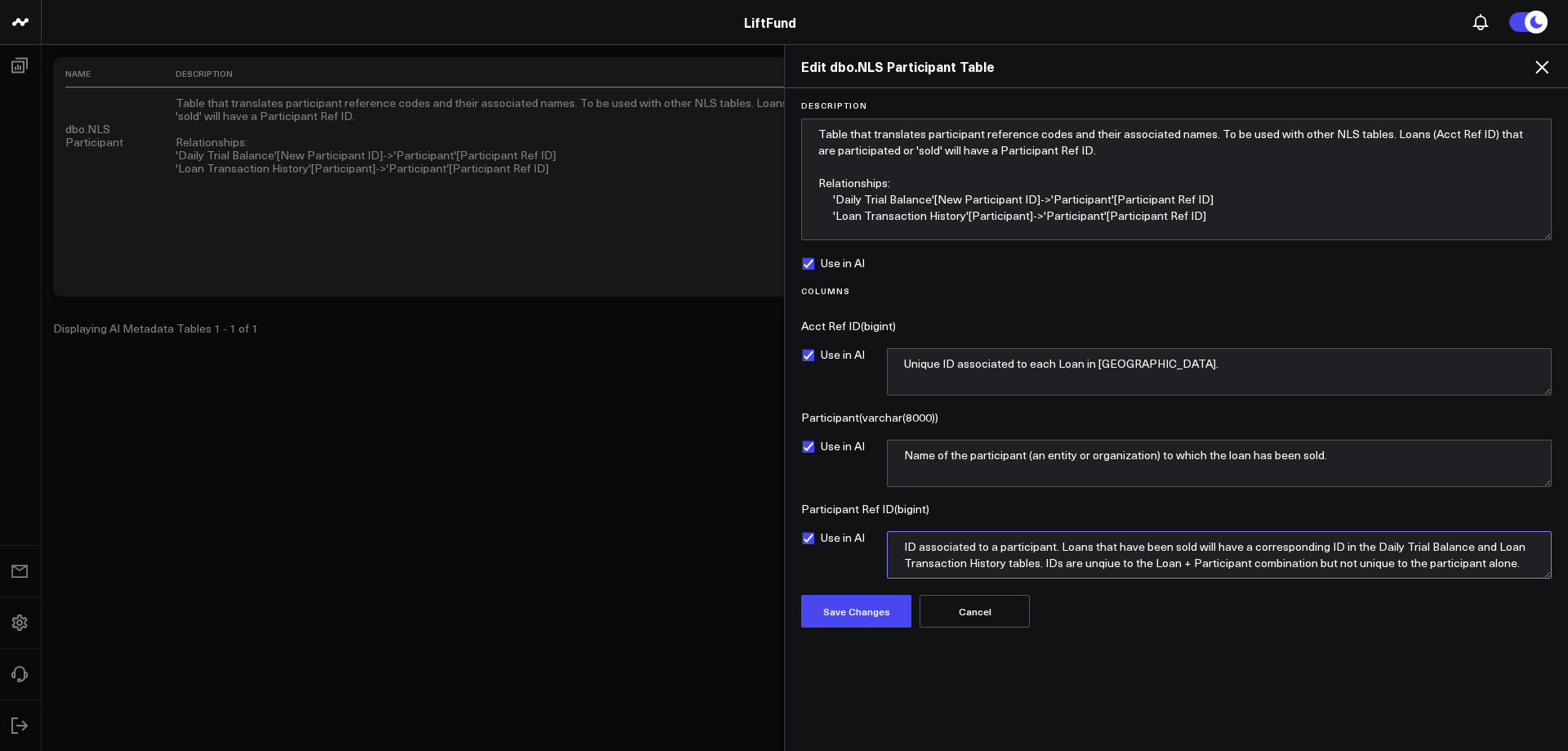
drag, startPoint x: 1042, startPoint y: 563, endPoint x: 1515, endPoint y: 570, distance: 473.1
click at [1515, 570] on textarea "ID associated to a participant. Loans that have been sold will have a correspon…" at bounding box center [1219, 555] width 665 height 48
type textarea "ID associated to a participant. Loans that have been sold will have a correspon…"
click at [1141, 621] on div "Save Changes Cancel" at bounding box center [1176, 611] width 751 height 33
click at [856, 622] on button "Save Changes" at bounding box center [856, 611] width 110 height 33
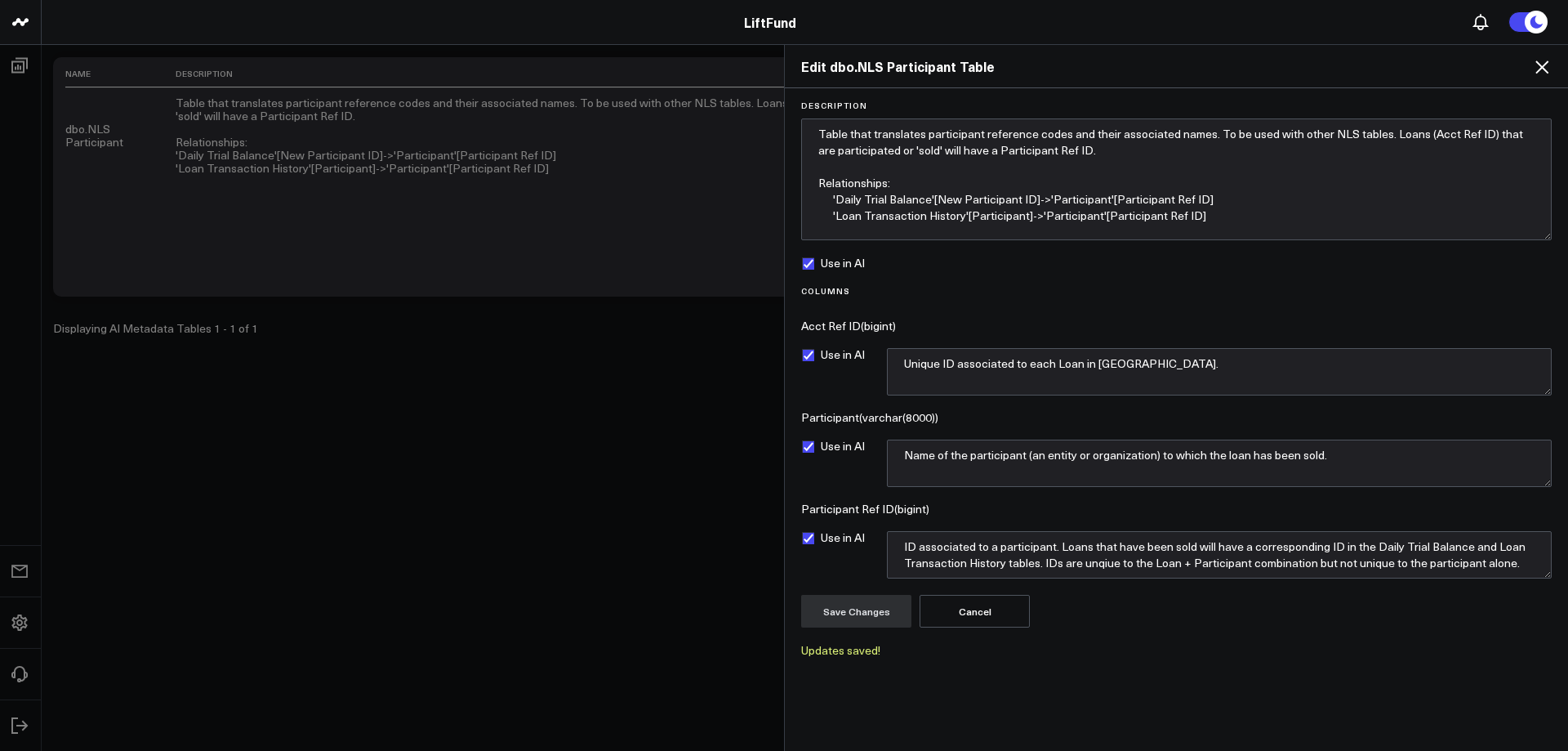
click at [1541, 69] on icon at bounding box center [1542, 67] width 13 height 13
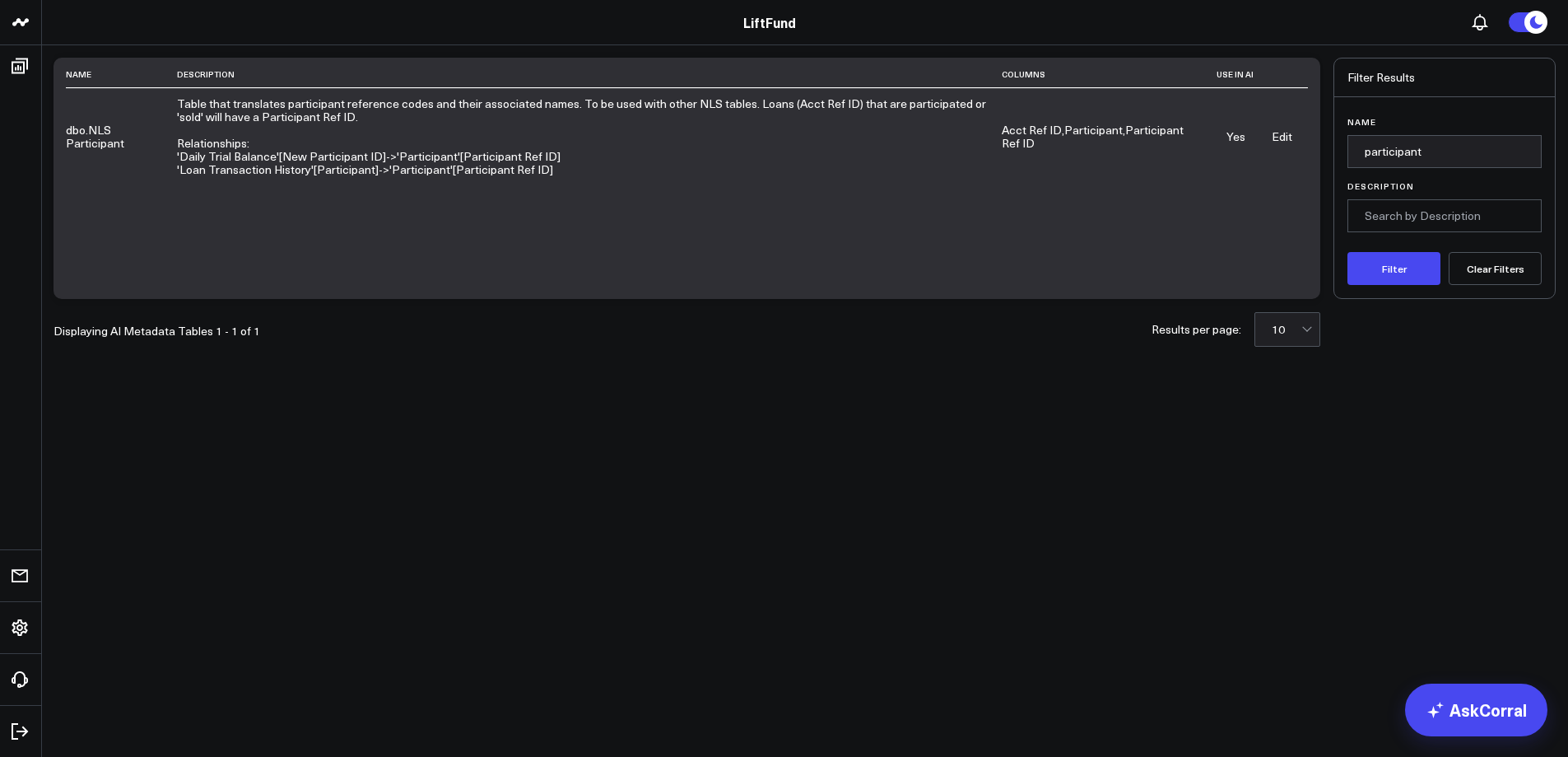
click at [1288, 136] on link "Edit" at bounding box center [1282, 136] width 21 height 16
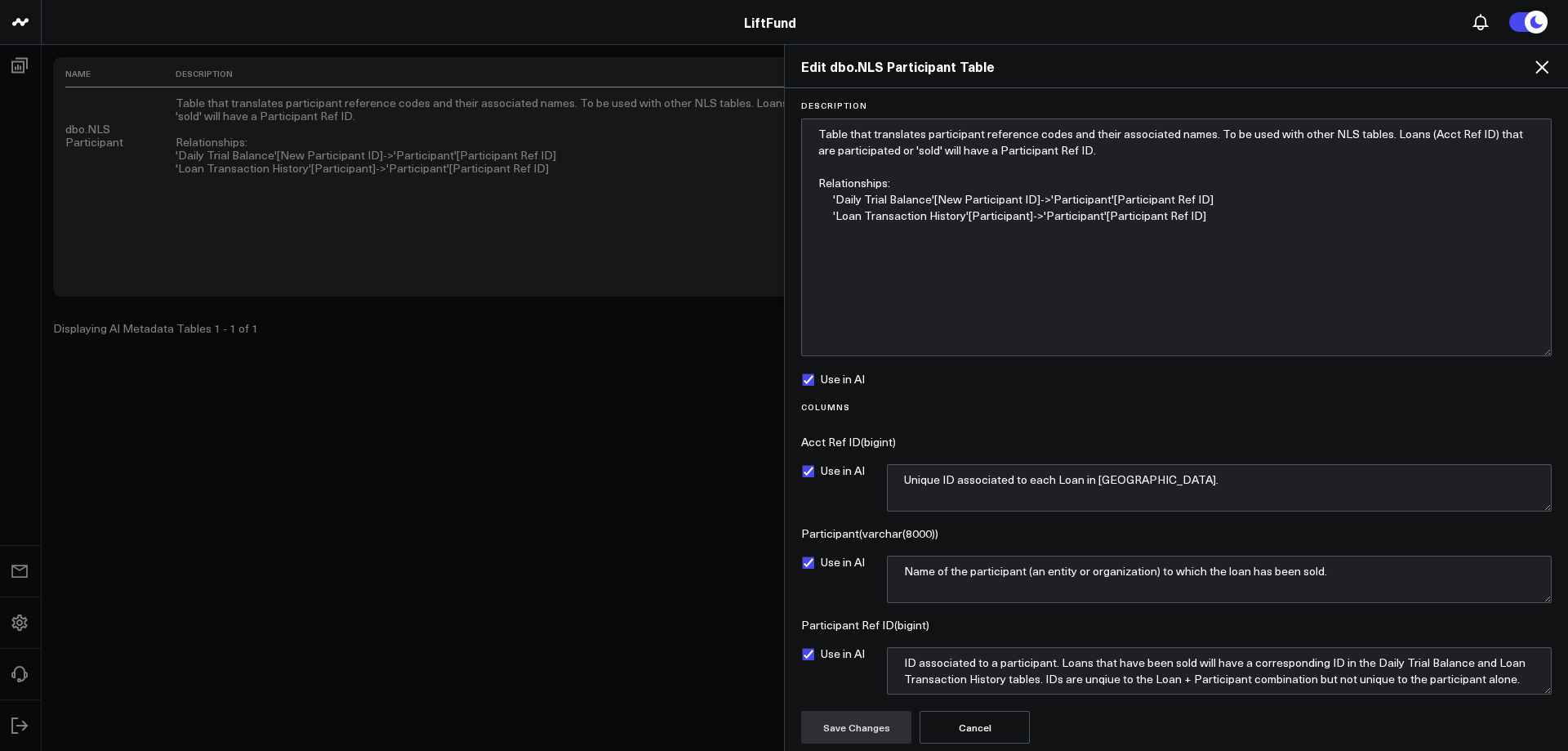
drag, startPoint x: 1540, startPoint y: 157, endPoint x: 1268, endPoint y: 240, distance: 284.4
click at [1524, 346] on textarea "Table that translates participant reference codes and their associated names. T…" at bounding box center [1176, 237] width 751 height 238
drag, startPoint x: 1209, startPoint y: 215, endPoint x: 1227, endPoint y: 218, distance: 18.2
click at [1209, 215] on textarea "Table that translates participant reference codes and their associated names. T…" at bounding box center [1176, 236] width 751 height 237
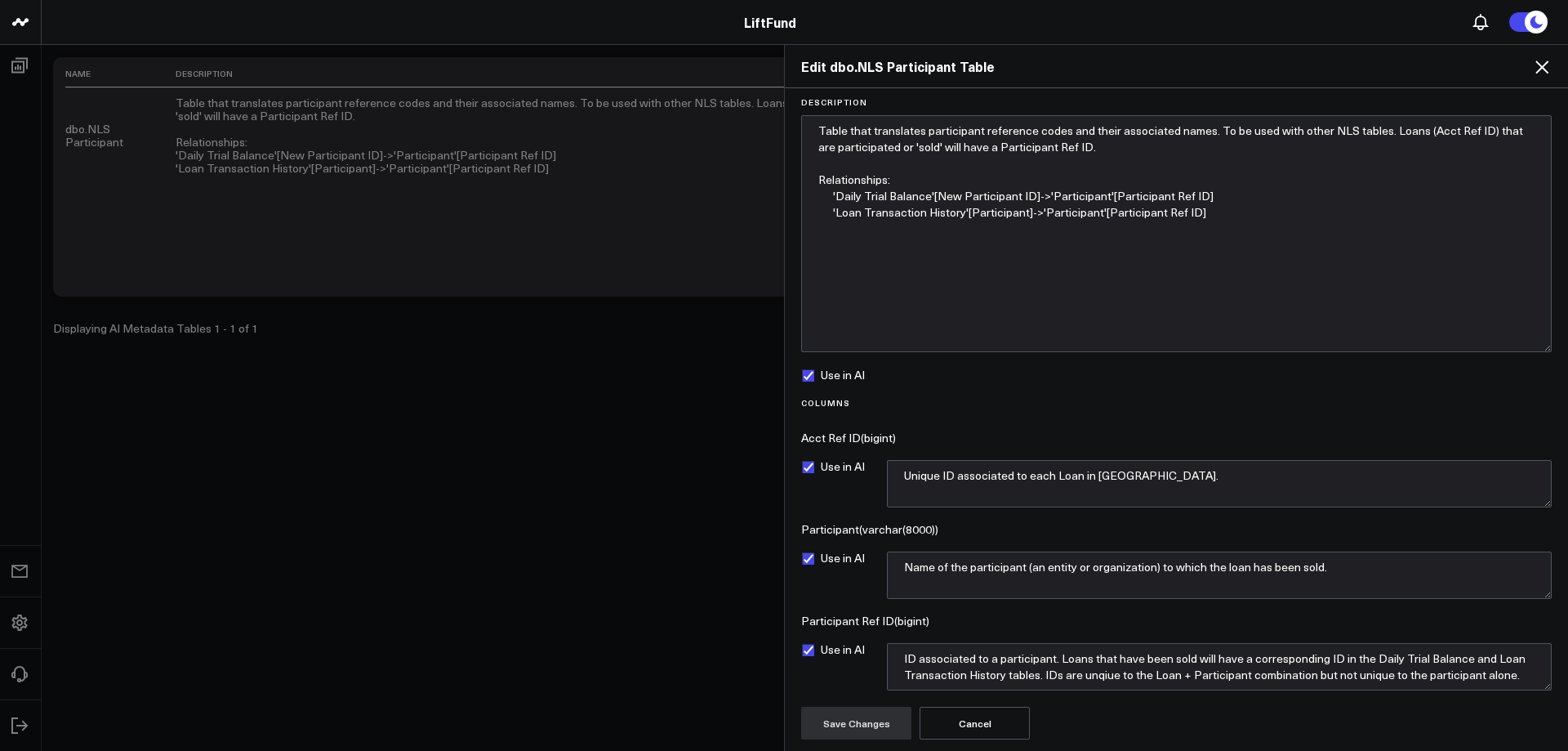
click at [998, 728] on button "Cancel" at bounding box center [975, 723] width 110 height 33
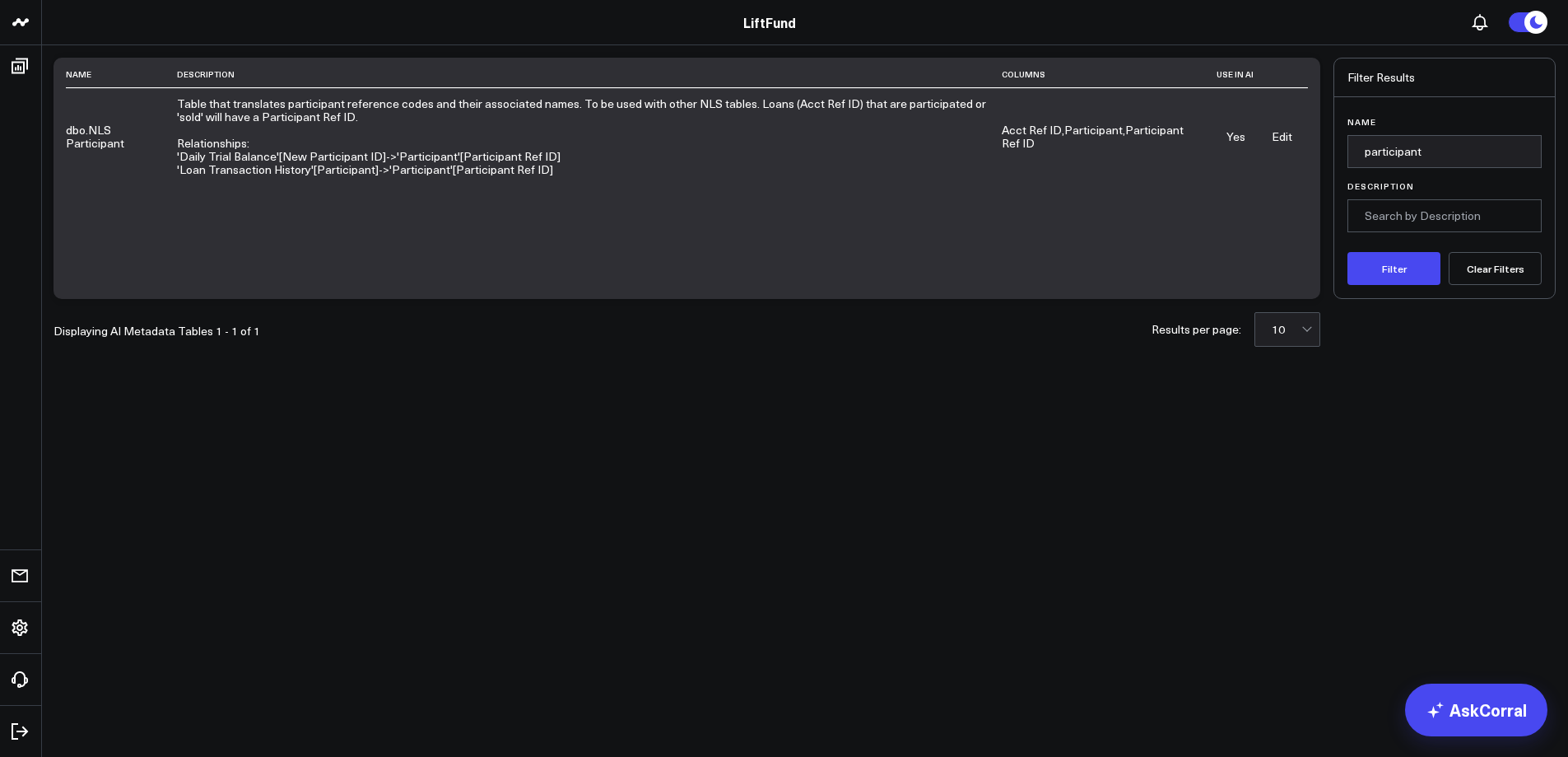
click at [1287, 136] on link "Edit" at bounding box center [1282, 136] width 21 height 16
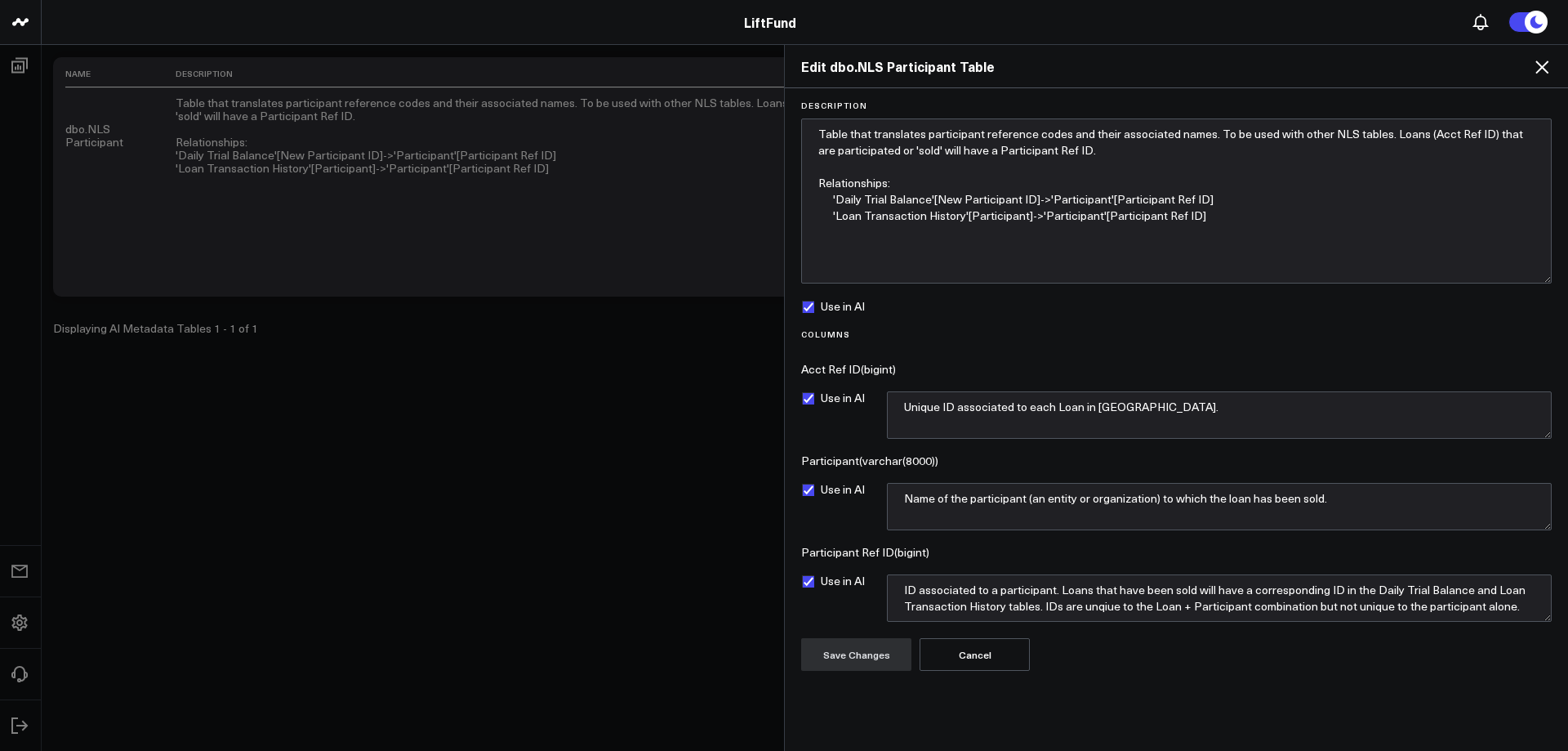
drag, startPoint x: 1547, startPoint y: 168, endPoint x: 1547, endPoint y: 277, distance: 109.0
click at [1547, 277] on textarea "Table that translates participant reference codes and their associated names. T…" at bounding box center [1176, 200] width 751 height 165
drag, startPoint x: 837, startPoint y: 198, endPoint x: 929, endPoint y: 202, distance: 92.1
click at [929, 202] on textarea "Table that translates participant reference codes and their associated names. T…" at bounding box center [1176, 200] width 751 height 165
click at [1064, 199] on textarea "Table that translates participant reference codes and their associated names. T…" at bounding box center [1176, 200] width 751 height 165
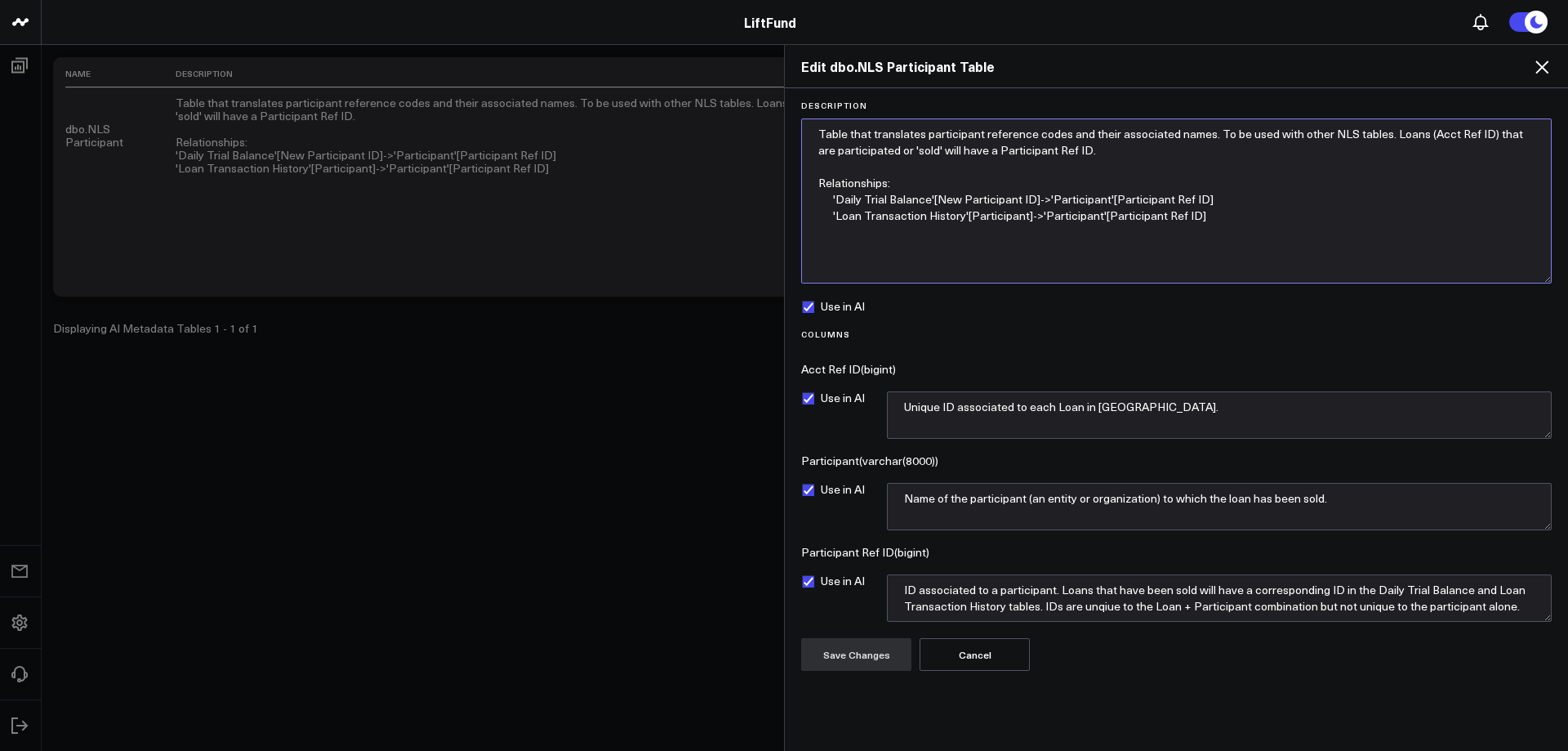
click at [1064, 199] on textarea "Table that translates participant reference codes and their associated names. T…" at bounding box center [1176, 200] width 751 height 165
click at [1070, 216] on textarea "Table that translates participant reference codes and their associated names. T…" at bounding box center [1176, 200] width 751 height 165
click at [1067, 195] on textarea "Table that translates participant reference codes and their associated names. T…" at bounding box center [1176, 200] width 751 height 165
click at [1062, 227] on textarea "Table that translates participant reference codes and their associated names. T…" at bounding box center [1176, 200] width 751 height 165
click at [1543, 68] on icon at bounding box center [1542, 67] width 13 height 13
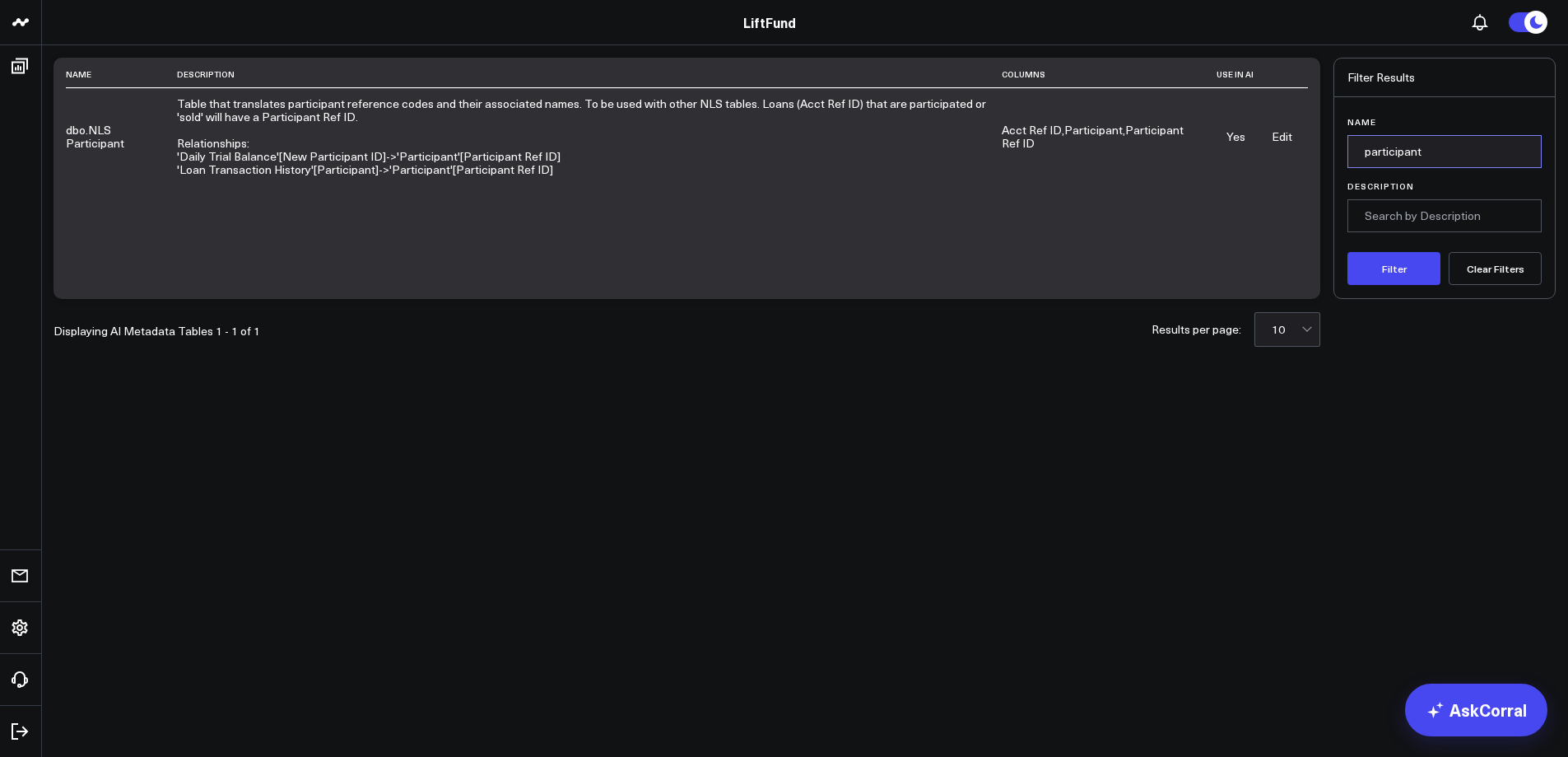
drag, startPoint x: 1428, startPoint y: 156, endPoint x: 1217, endPoint y: 154, distance: 211.0
click at [1223, 154] on div "Name Description Columns Use in AI dbo.NLS Participant Table that translates pa…" at bounding box center [805, 179] width 1502 height 242
type input "loan transaction"
click at [1347, 252] on button "Filter" at bounding box center [1394, 269] width 93 height 33
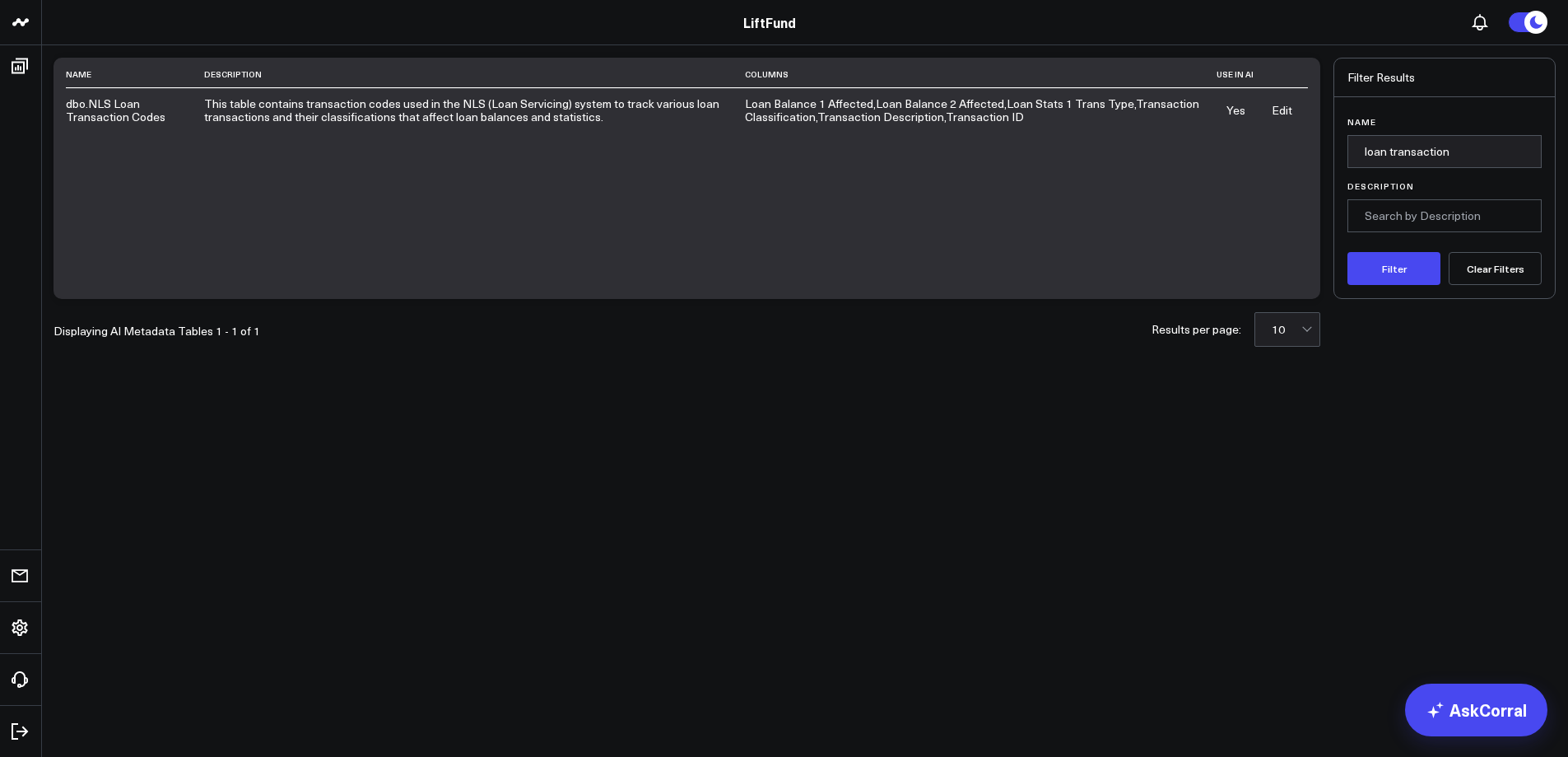
click at [1286, 113] on link "Edit" at bounding box center [1282, 109] width 21 height 16
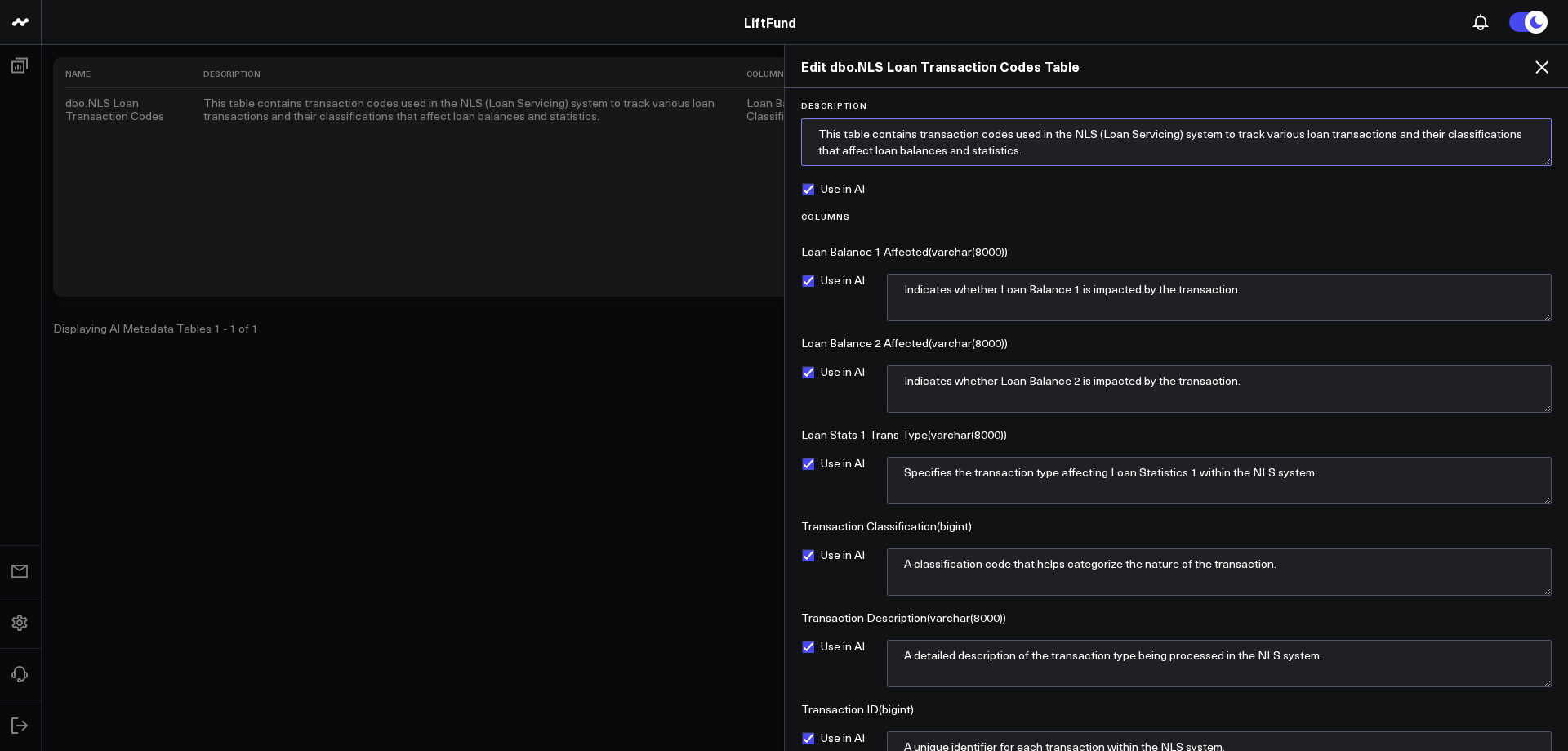
click at [1099, 131] on textarea "This table contains transaction codes used in the NLS (Loan Servicing) system t…" at bounding box center [1176, 142] width 751 height 48
type textarea "This table contains transaction codes used in the NLS (Nortridge Loan Servicing…"
drag, startPoint x: 1545, startPoint y: 65, endPoint x: 1301, endPoint y: 51, distance: 244.4
click at [1301, 51] on div "Edit dbo.NLS Loan Transaction Codes Table" at bounding box center [1176, 66] width 783 height 44
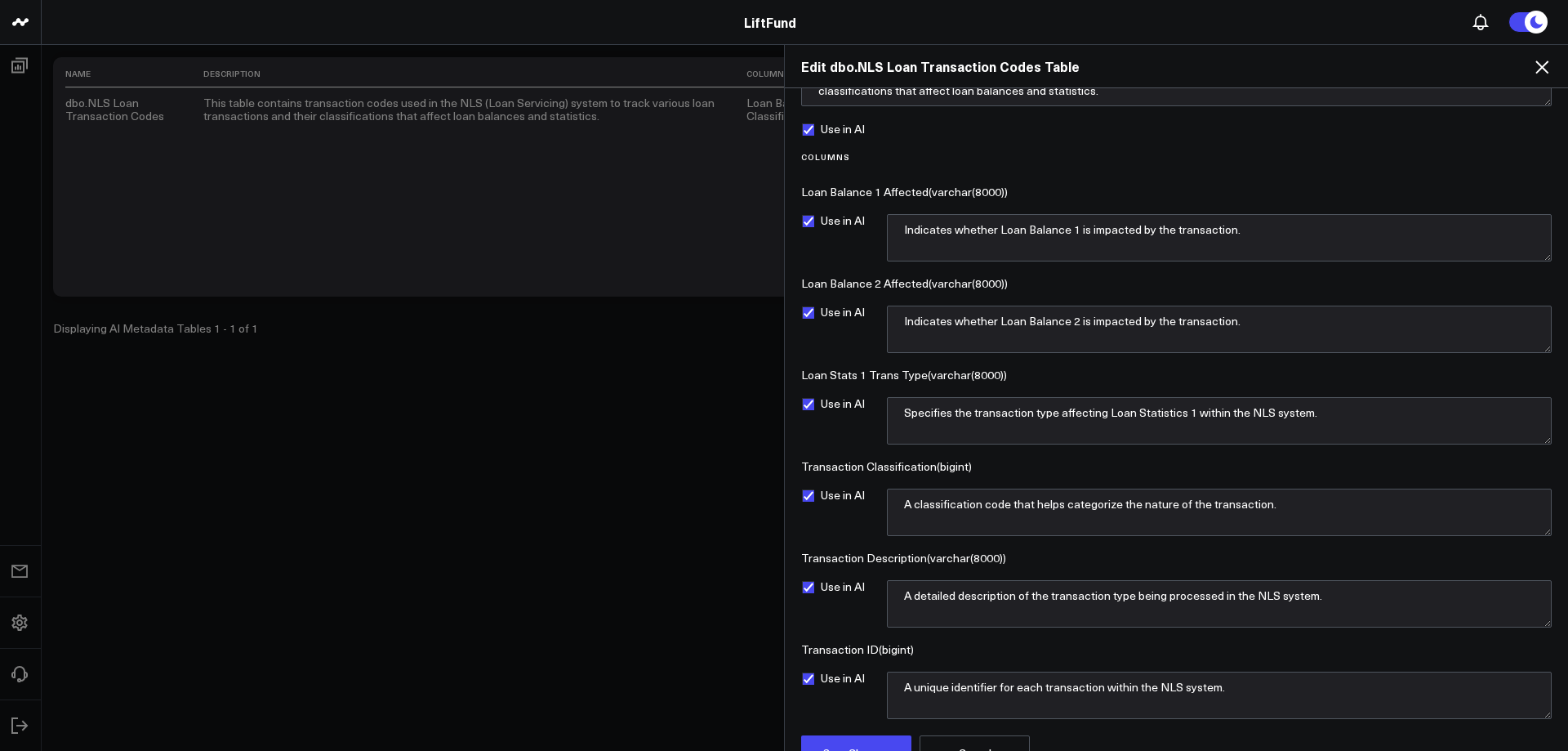
scroll to position [88, 0]
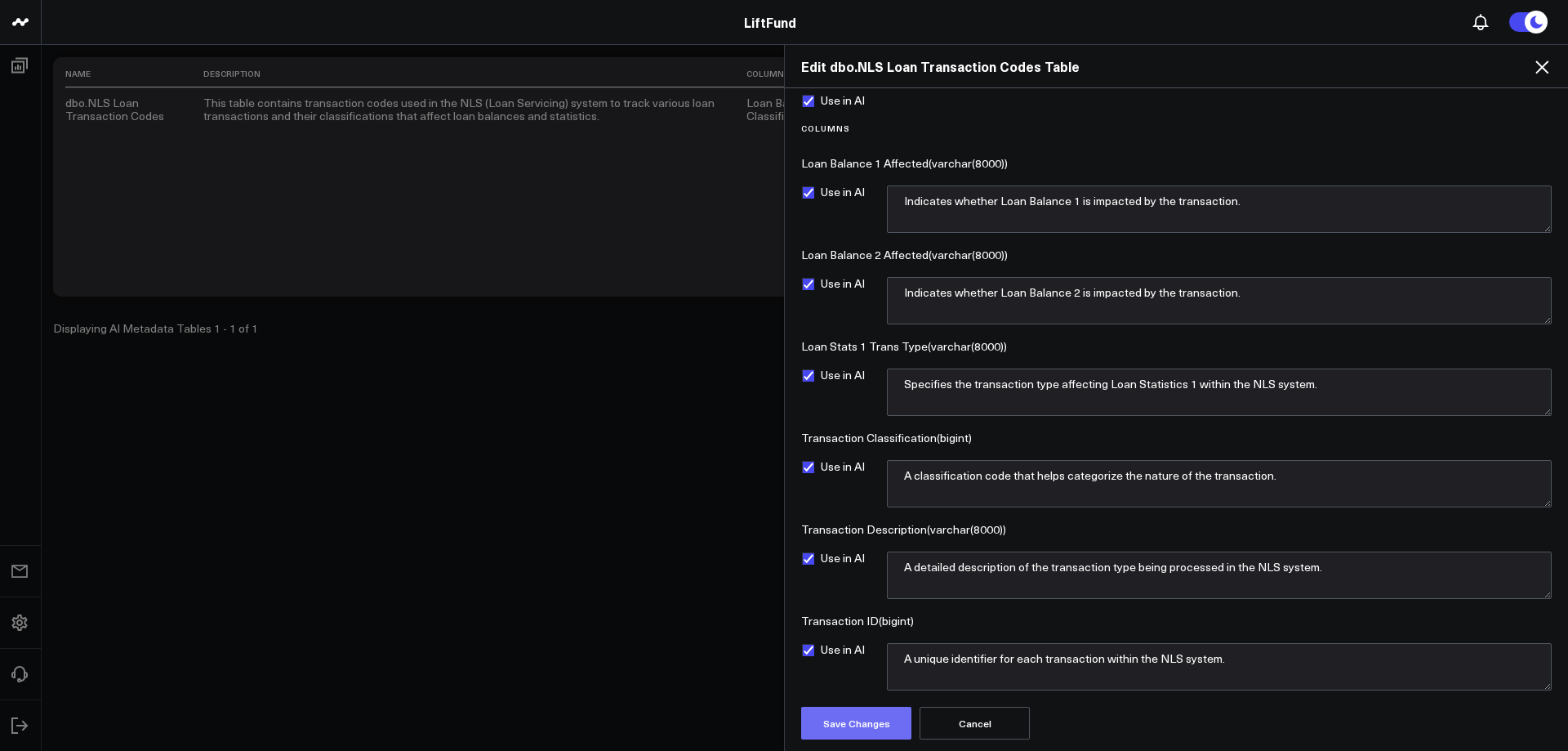
click at [871, 732] on button "Save Changes" at bounding box center [856, 723] width 110 height 33
click at [1545, 72] on icon at bounding box center [1542, 67] width 20 height 20
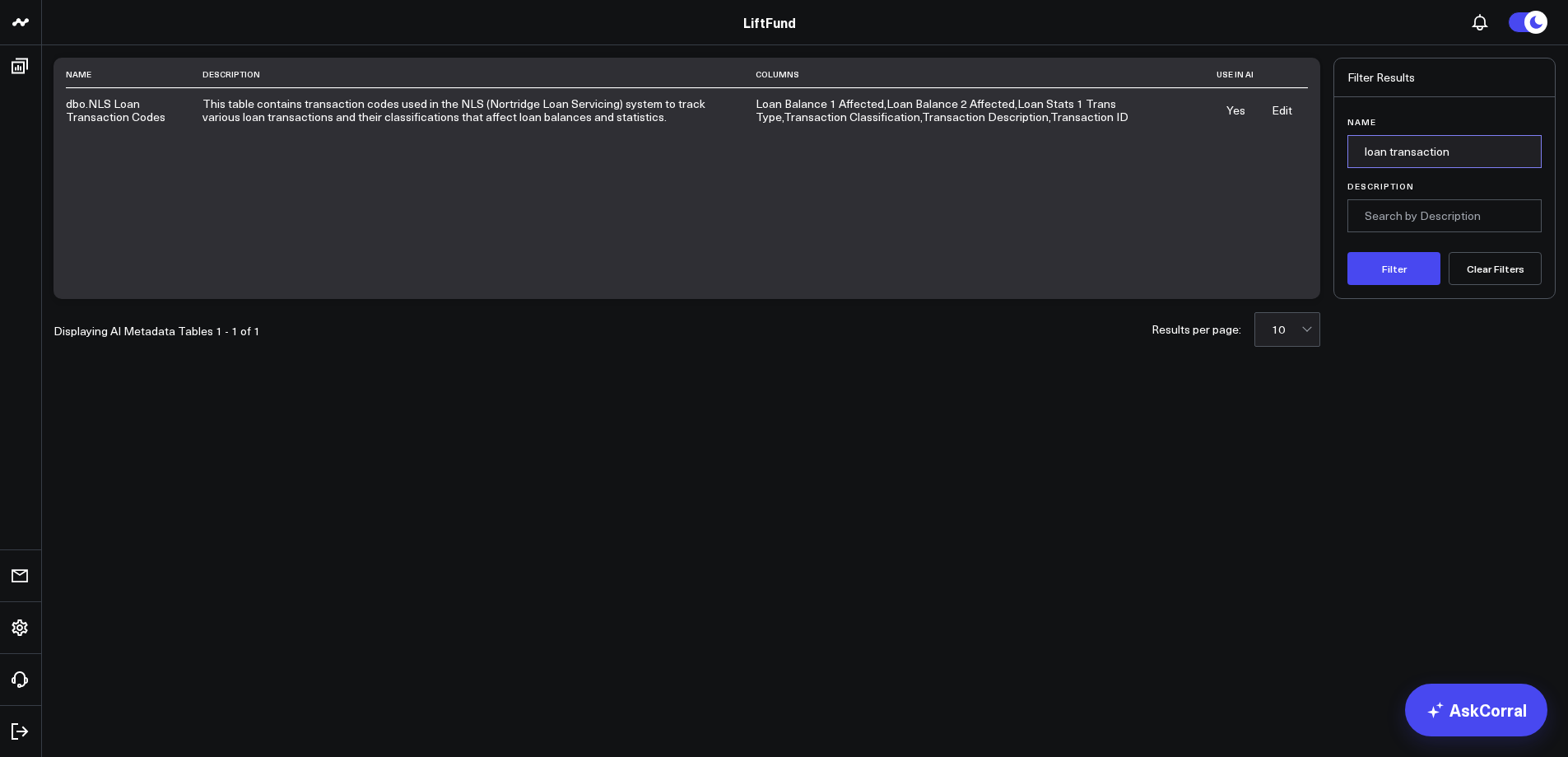
drag, startPoint x: 1472, startPoint y: 154, endPoint x: 1293, endPoint y: 151, distance: 179.0
click at [1293, 151] on div "Name Description Columns Use in AI dbo.NLS Loan Transaction Codes This table co…" at bounding box center [805, 179] width 1502 height 242
type input "aging"
click at [1347, 252] on button "Filter" at bounding box center [1394, 269] width 93 height 33
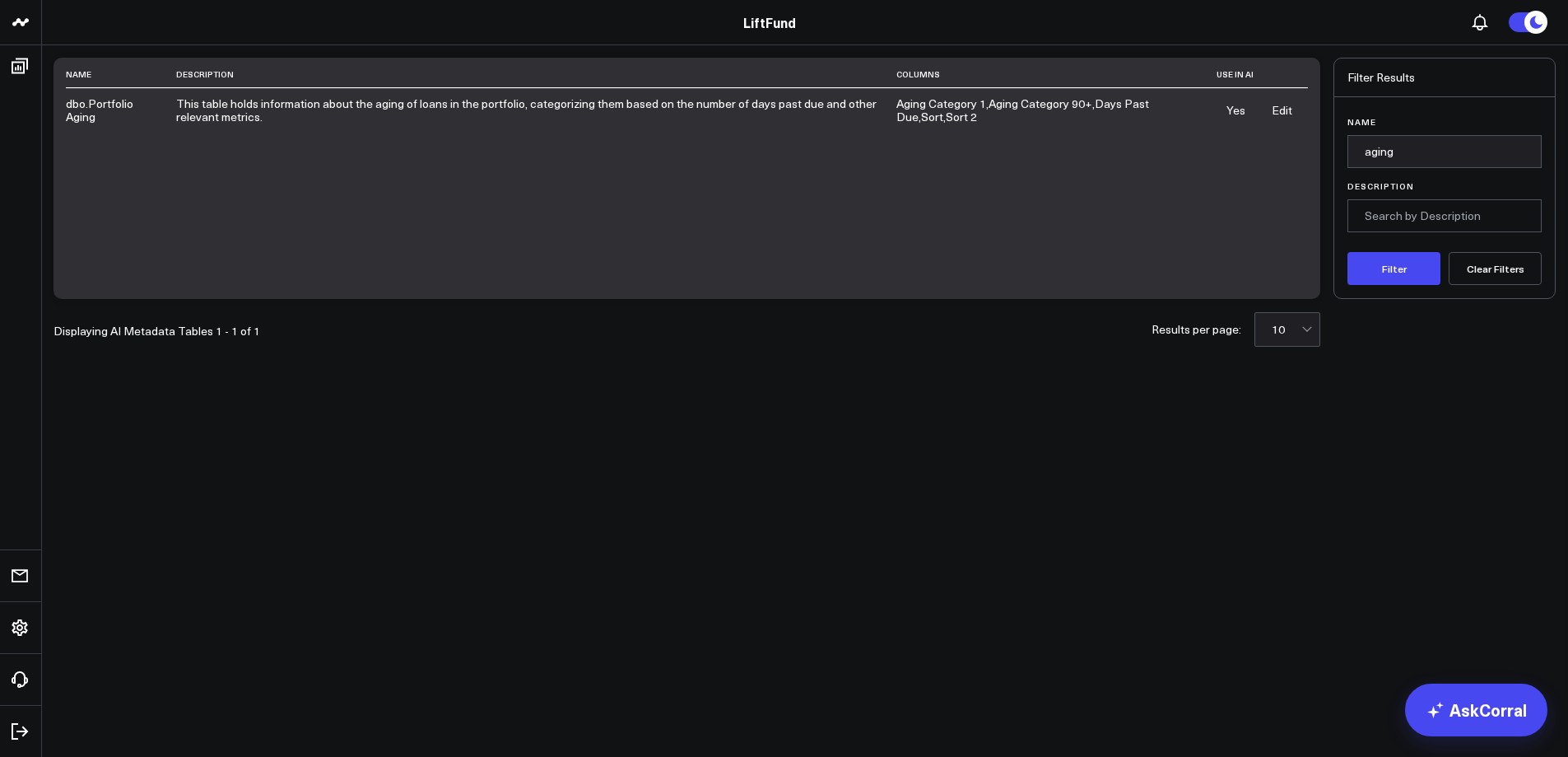
click at [1279, 108] on link "Edit" at bounding box center [1282, 109] width 21 height 16
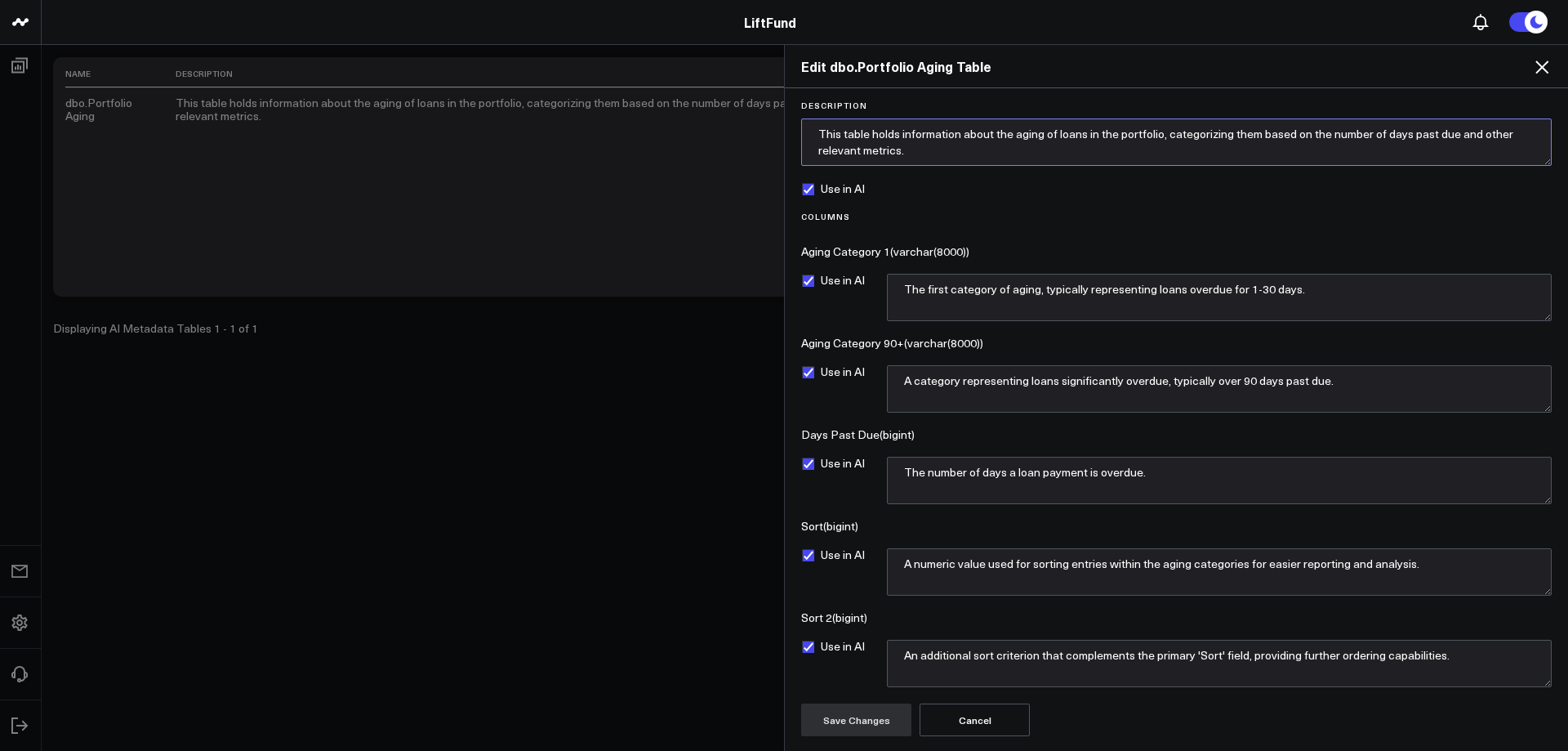
drag, startPoint x: 935, startPoint y: 158, endPoint x: 945, endPoint y: 157, distance: 10.0
click at [935, 157] on textarea "This table holds information about the aging of loans in the portfolio, categor…" at bounding box center [1176, 142] width 751 height 48
paste textarea "Daily Trial Balance'[GL Days Past Due]->'Aging'[Days Past Due] Loan Account'[Da…"
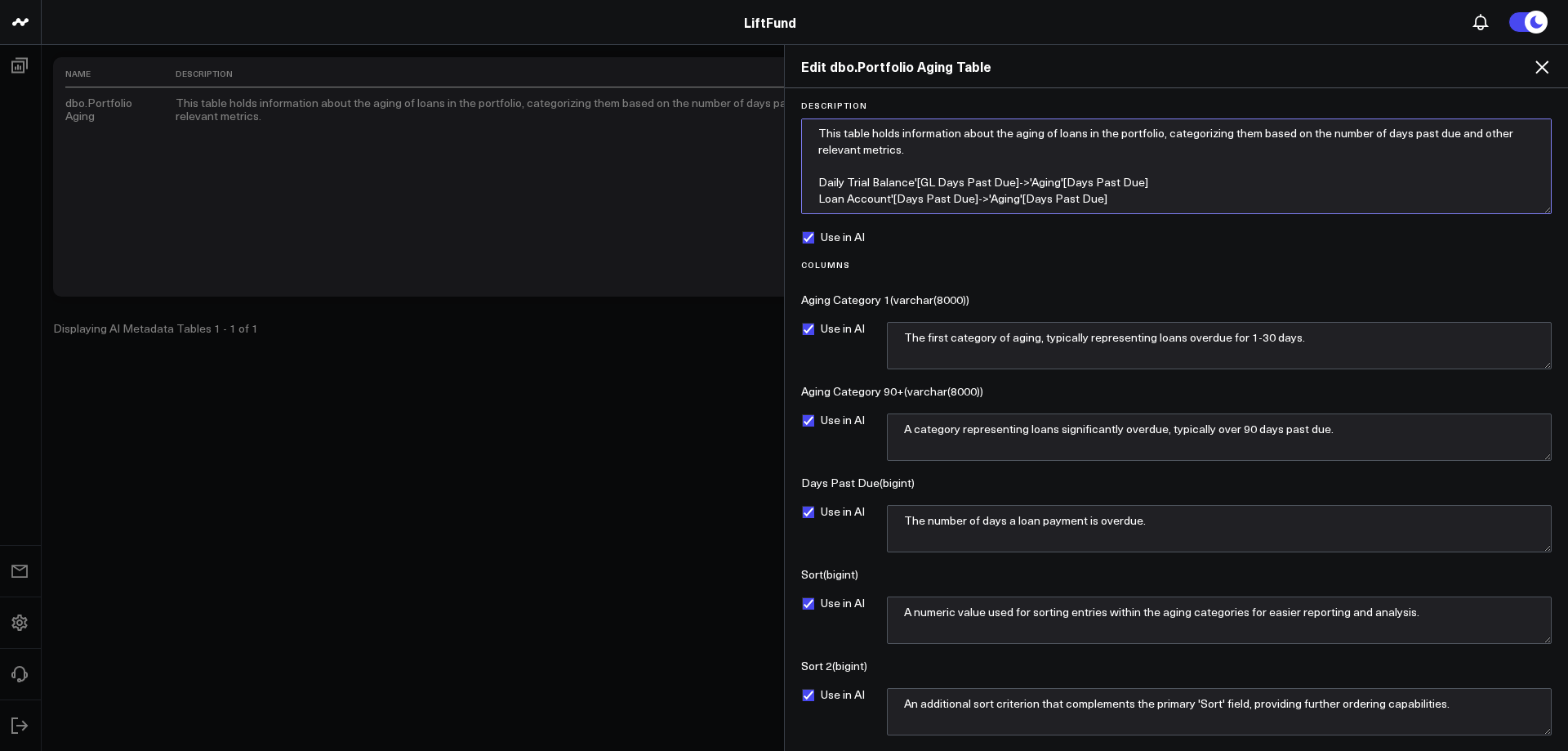
scroll to position [0, 0]
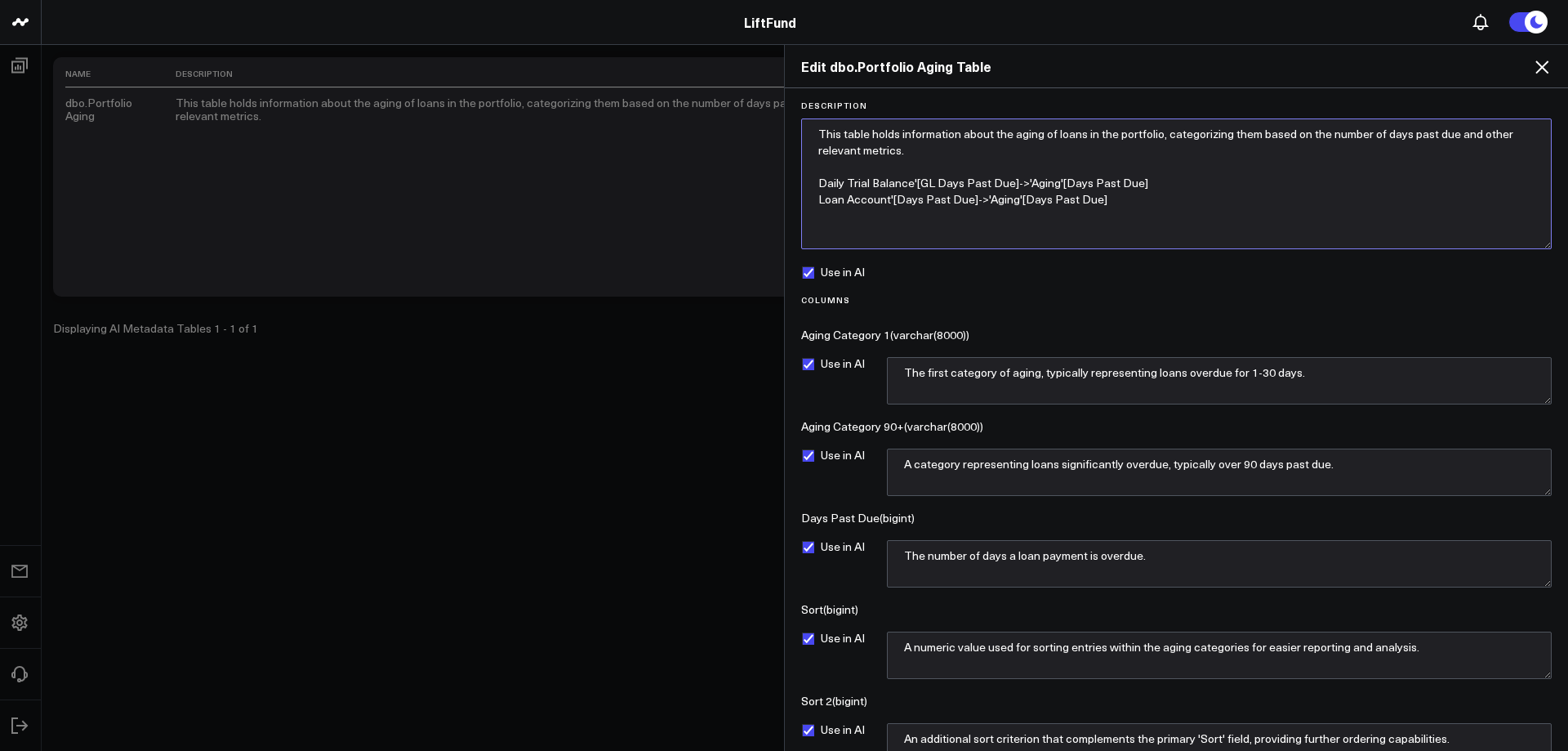
drag, startPoint x: 1547, startPoint y: 160, endPoint x: 1502, endPoint y: 272, distance: 120.7
click at [1515, 250] on textarea "This table holds information about the aging of loans in the portfolio, categor…" at bounding box center [1176, 183] width 751 height 131
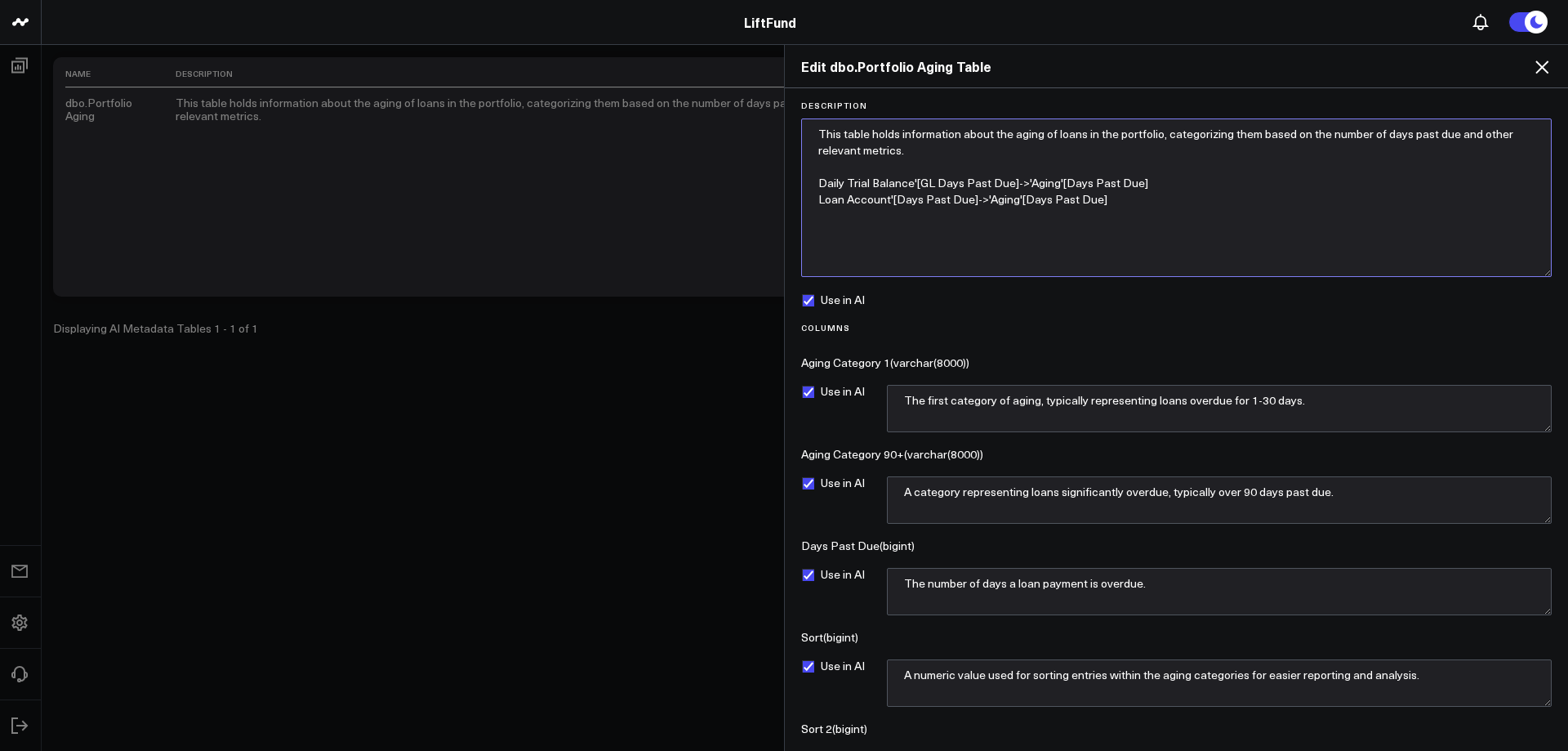
drag, startPoint x: 1113, startPoint y: 205, endPoint x: 1202, endPoint y: 212, distance: 89.3
click at [1115, 204] on textarea "This table holds information about the aging of loans in the portfolio, categor…" at bounding box center [1176, 197] width 751 height 158
drag, startPoint x: 1168, startPoint y: 136, endPoint x: 843, endPoint y: 134, distance: 325.0
click at [843, 134] on textarea "This table holds information about the aging of loans in the portfolio, categor…" at bounding box center [1176, 197] width 751 height 158
click at [1479, 137] on textarea "This is used to categorize days past due into buckets. them based on the number…" at bounding box center [1176, 197] width 751 height 158
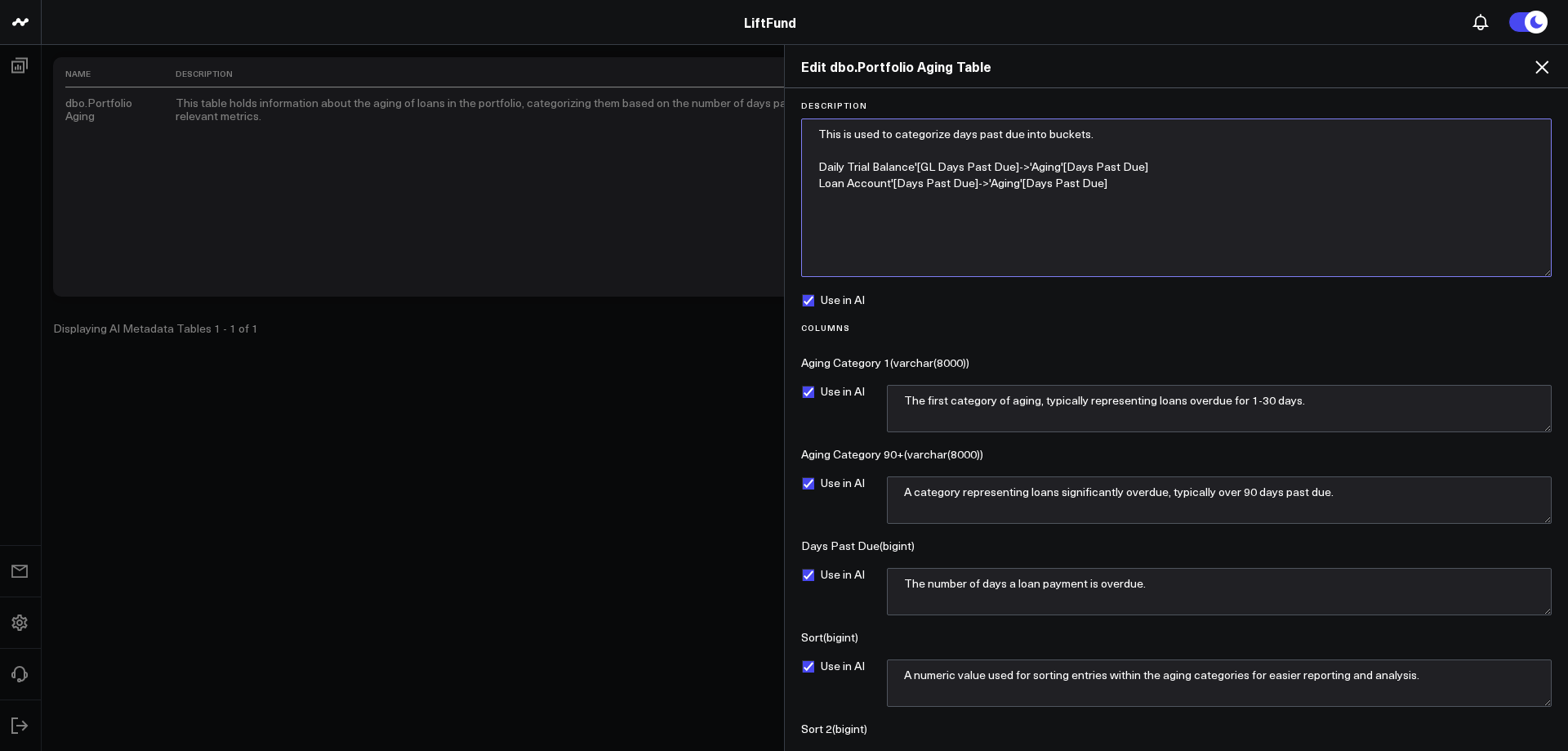
drag, startPoint x: 840, startPoint y: 138, endPoint x: 864, endPoint y: 141, distance: 24.2
click at [840, 136] on textarea "This is used to categorize days past due into buckets. Daily Trial Balance'[GL …" at bounding box center [1176, 197] width 751 height 158
click at [818, 164] on textarea "This table is used to categorize days past due into buckets. Days Past Due fiel…" at bounding box center [1176, 197] width 751 height 158
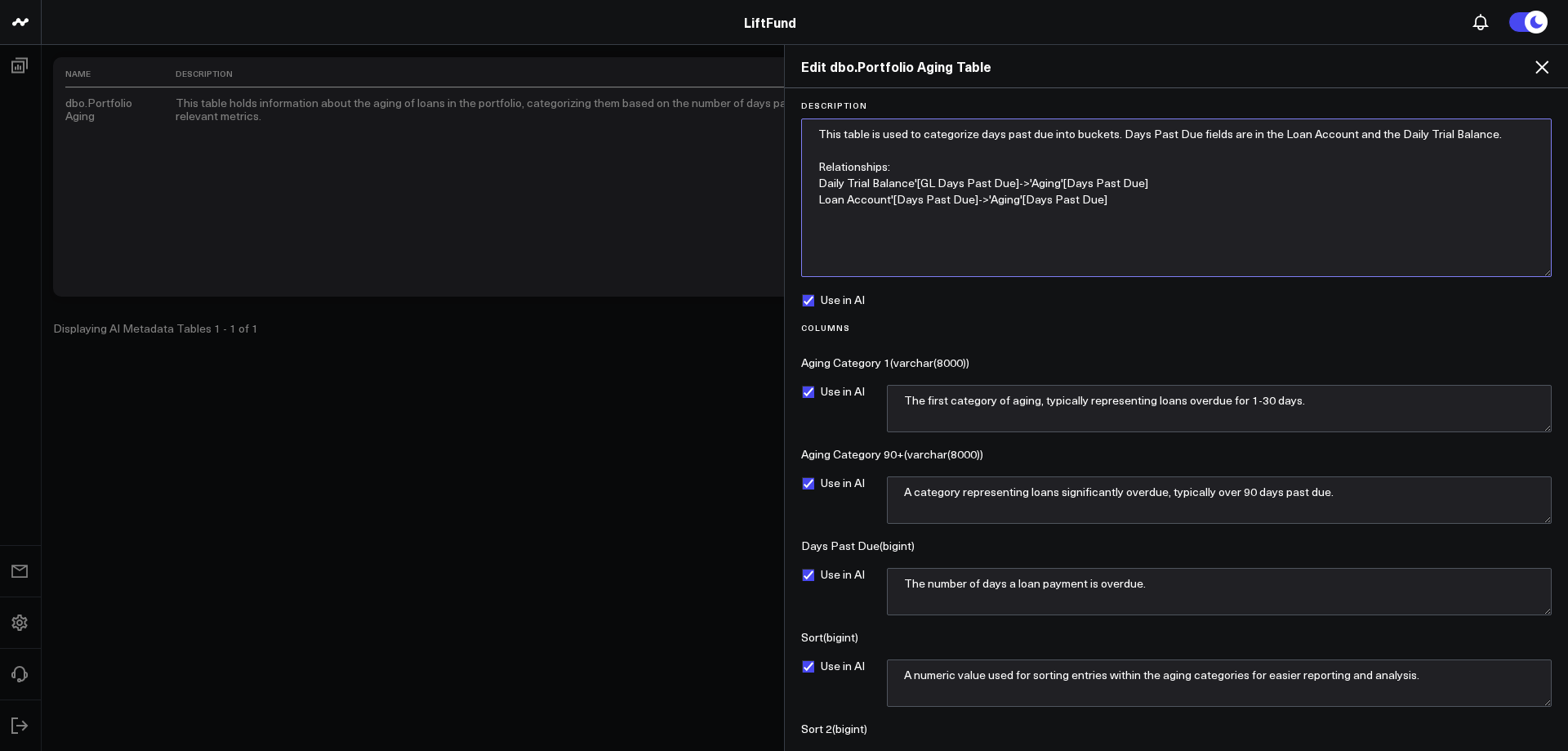
click at [1346, 128] on textarea "This table is used to categorize days past due into buckets. Days Past Due fiel…" at bounding box center [1176, 197] width 751 height 158
click at [1353, 129] on textarea "This table is used to categorize days past due into buckets. Days Past Due fiel…" at bounding box center [1176, 197] width 751 height 158
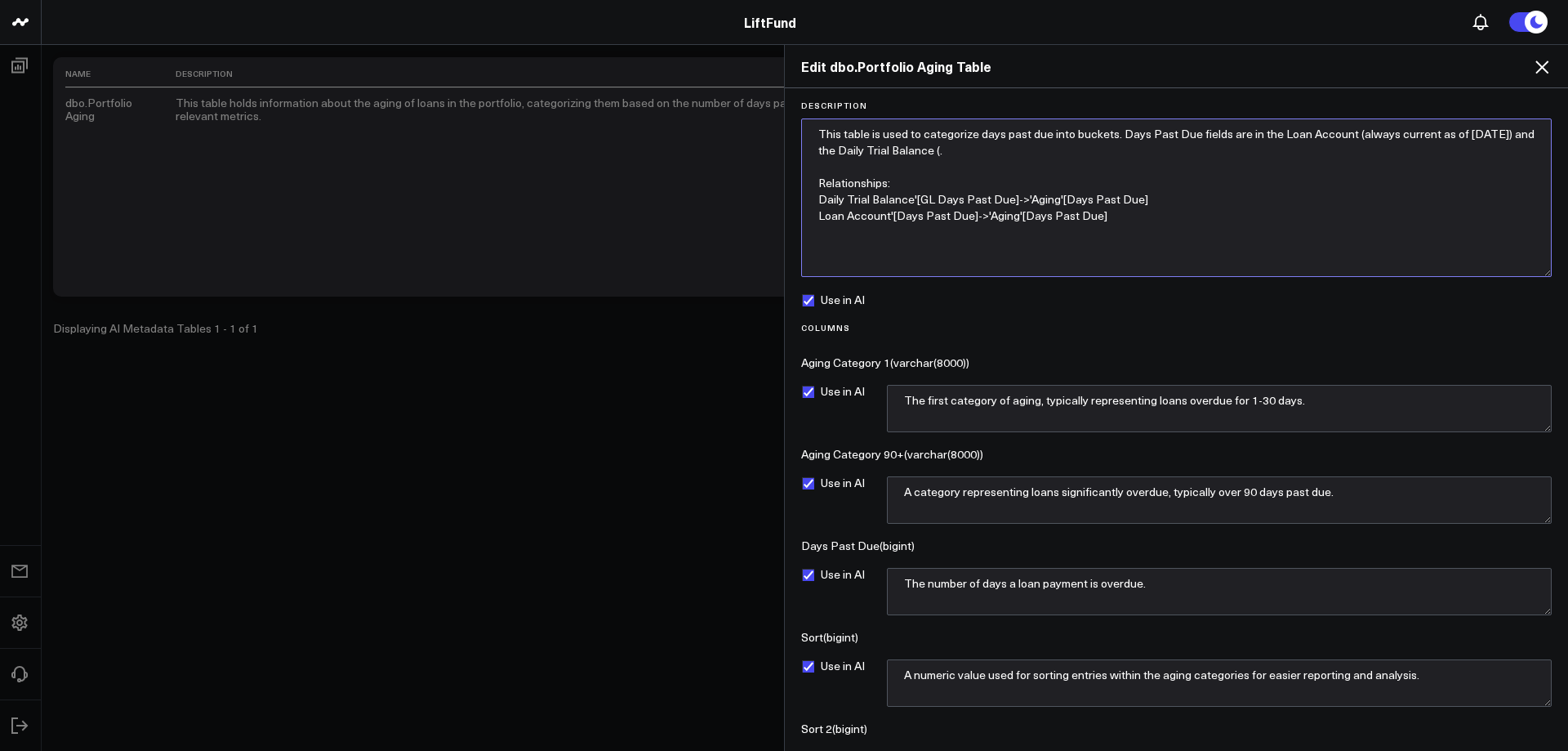
click at [959, 149] on textarea "This table is used to categorize days past due into buckets. Days Past Due fiel…" at bounding box center [1176, 197] width 751 height 158
click at [1126, 134] on textarea "This table is used to categorize days past due into buckets. Days Past Due fiel…" at bounding box center [1176, 197] width 751 height 158
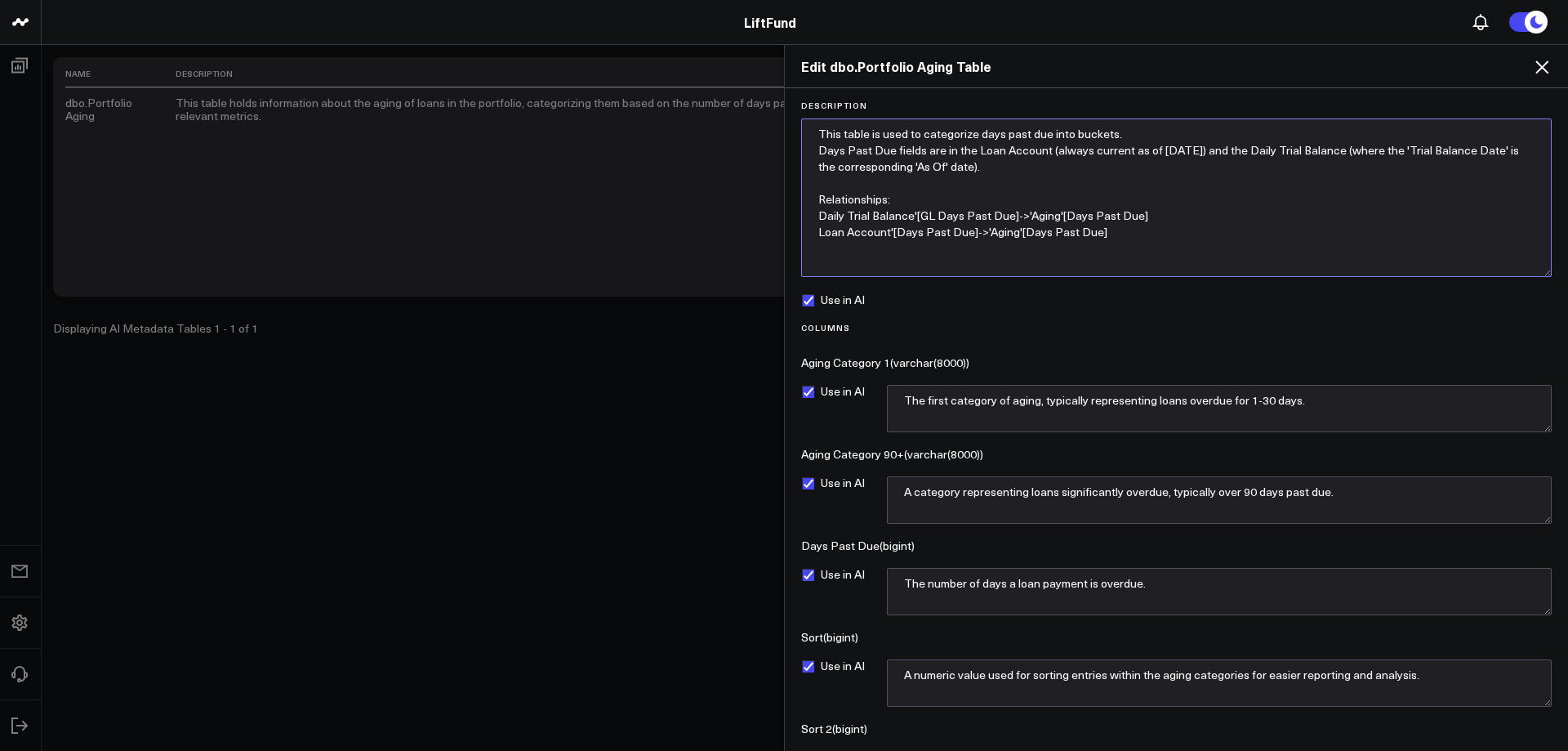
click at [1353, 150] on textarea "This table is used to categorize days past due into buckets. Days Past Due fiel…" at bounding box center [1176, 197] width 751 height 158
drag, startPoint x: 1132, startPoint y: 243, endPoint x: 811, endPoint y: 125, distance: 342.0
click at [806, 125] on textarea "This table is used to categorize days past due into buckets. Days Past Due fiel…" at bounding box center [1176, 197] width 751 height 158
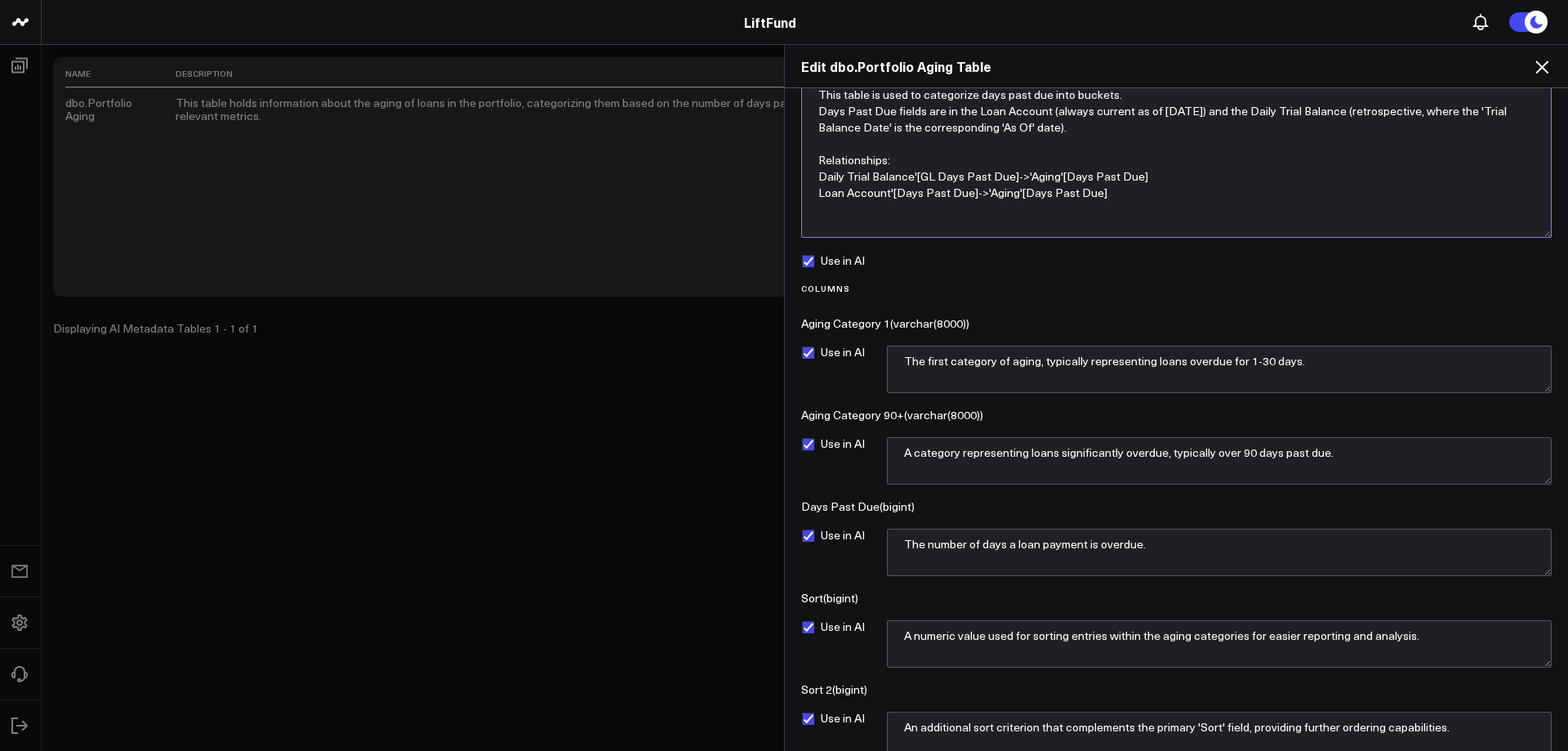
scroll to position [108, 0]
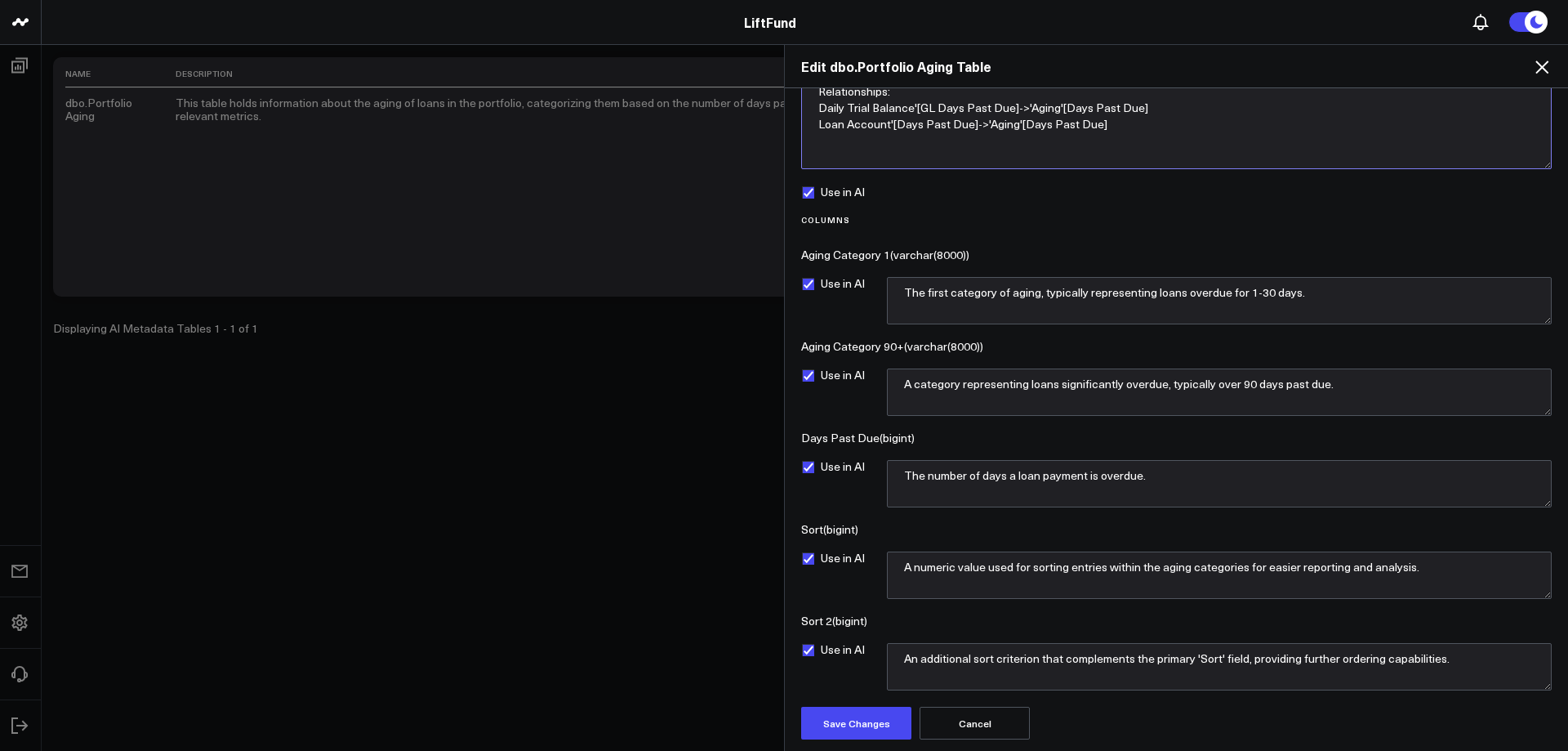
type textarea "This table is used to categorize days past due into buckets. Days Past Due fiel…"
click at [1422, 570] on textarea "A numeric value used for sorting entries within the aging categories for easier…" at bounding box center [1219, 575] width 665 height 48
drag, startPoint x: 1430, startPoint y: 568, endPoint x: 856, endPoint y: 592, distance: 574.5
click at [856, 592] on div "Use in AI A numeric value used for sorting entries within the aging categories …" at bounding box center [1176, 575] width 751 height 48
